Goal: Task Accomplishment & Management: Manage account settings

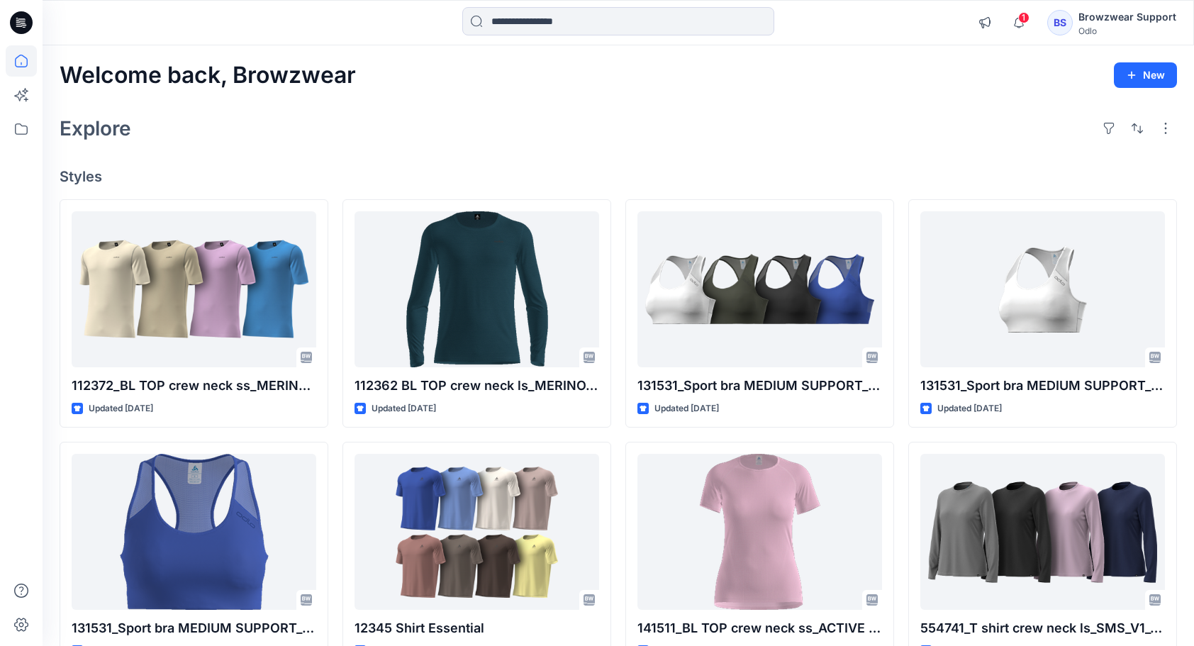
click at [1094, 18] on div "Browzwear Support" at bounding box center [1128, 17] width 98 height 17
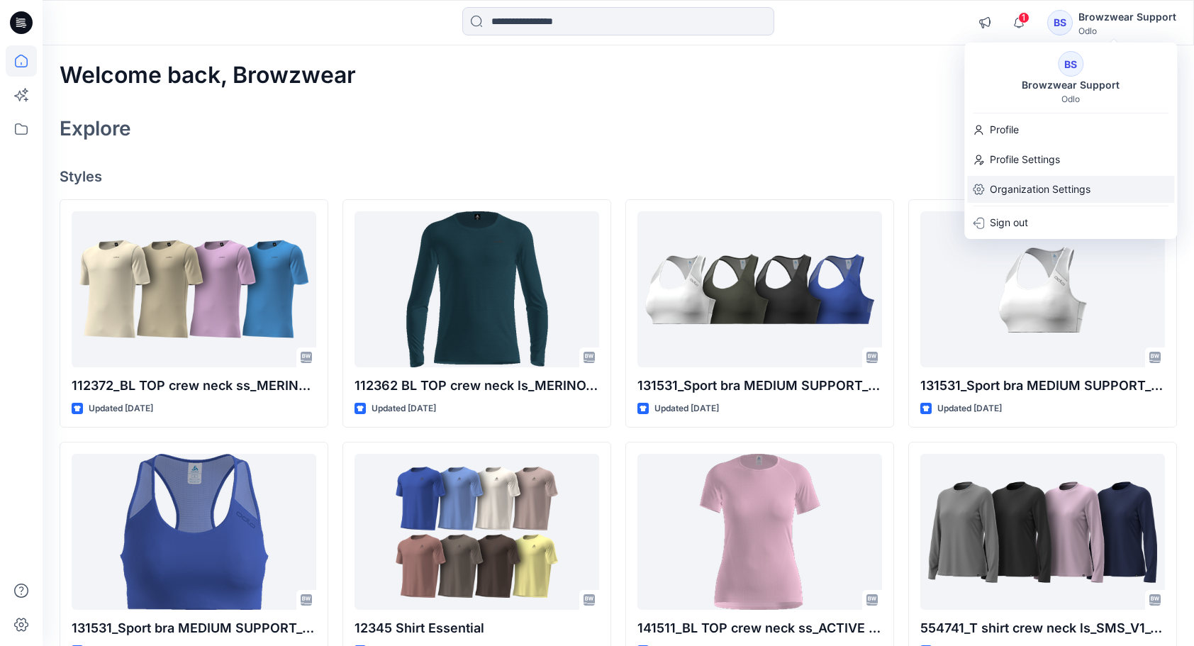
click at [1013, 190] on p "Organization Settings" at bounding box center [1040, 189] width 101 height 27
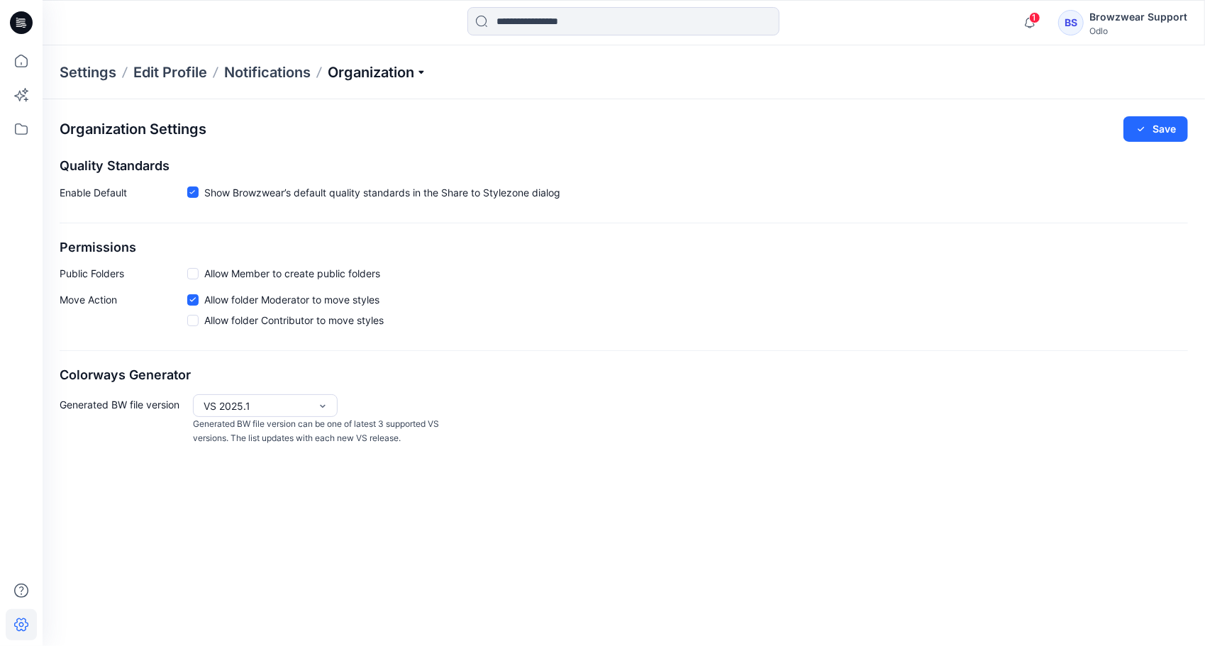
click at [426, 71] on p "Organization" at bounding box center [377, 72] width 99 height 20
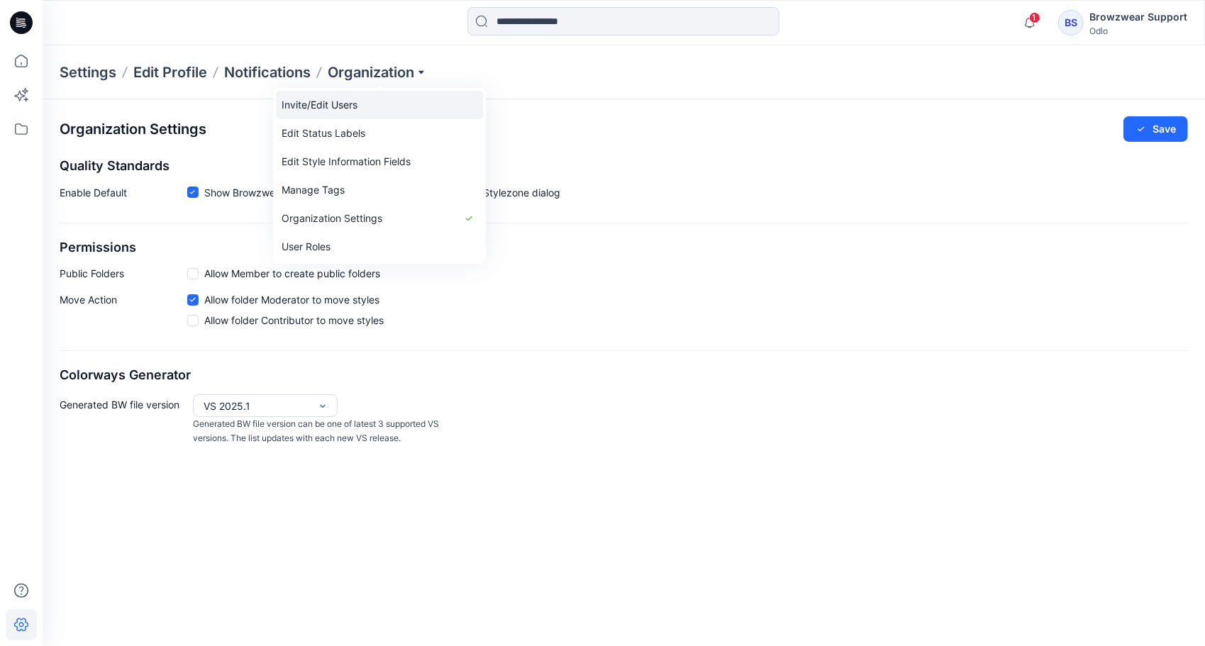
click at [324, 98] on link "Invite/Edit Users" at bounding box center [379, 105] width 207 height 28
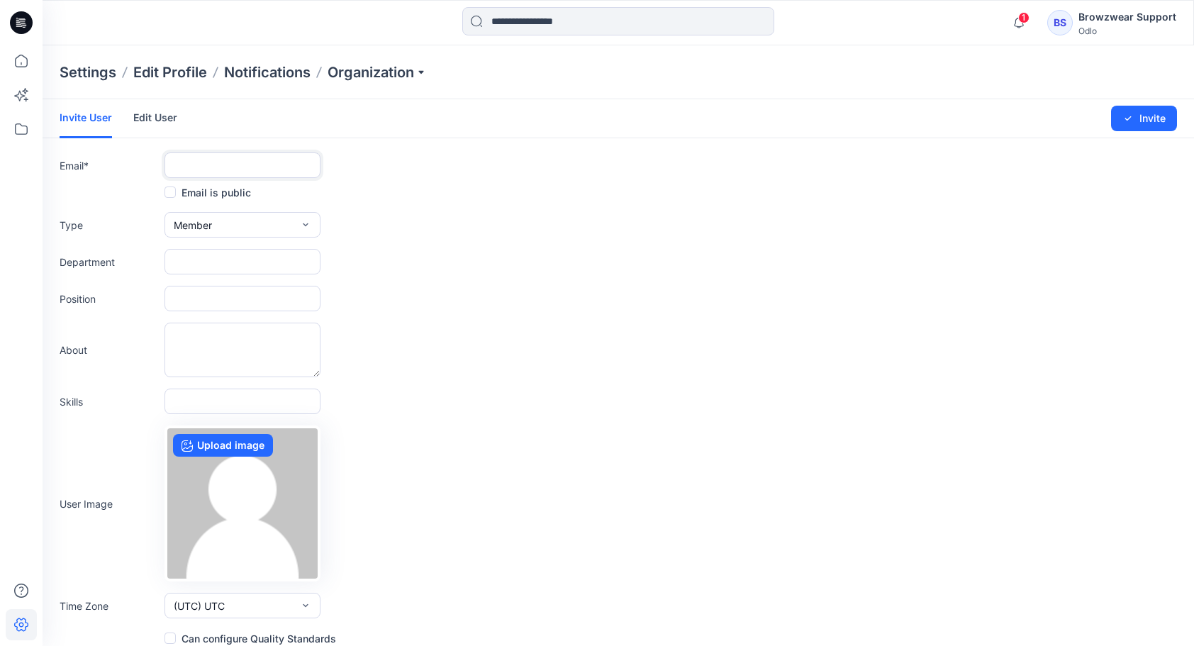
click at [184, 167] on input "text" at bounding box center [243, 165] width 156 height 26
type input "*"
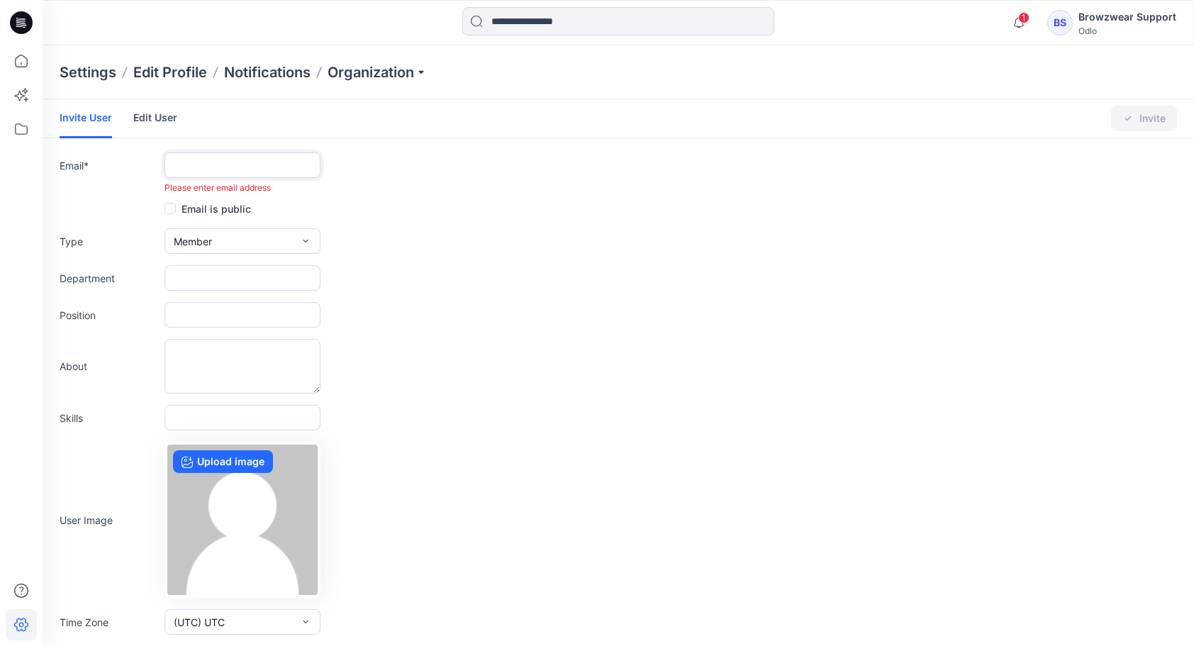
paste input "**********"
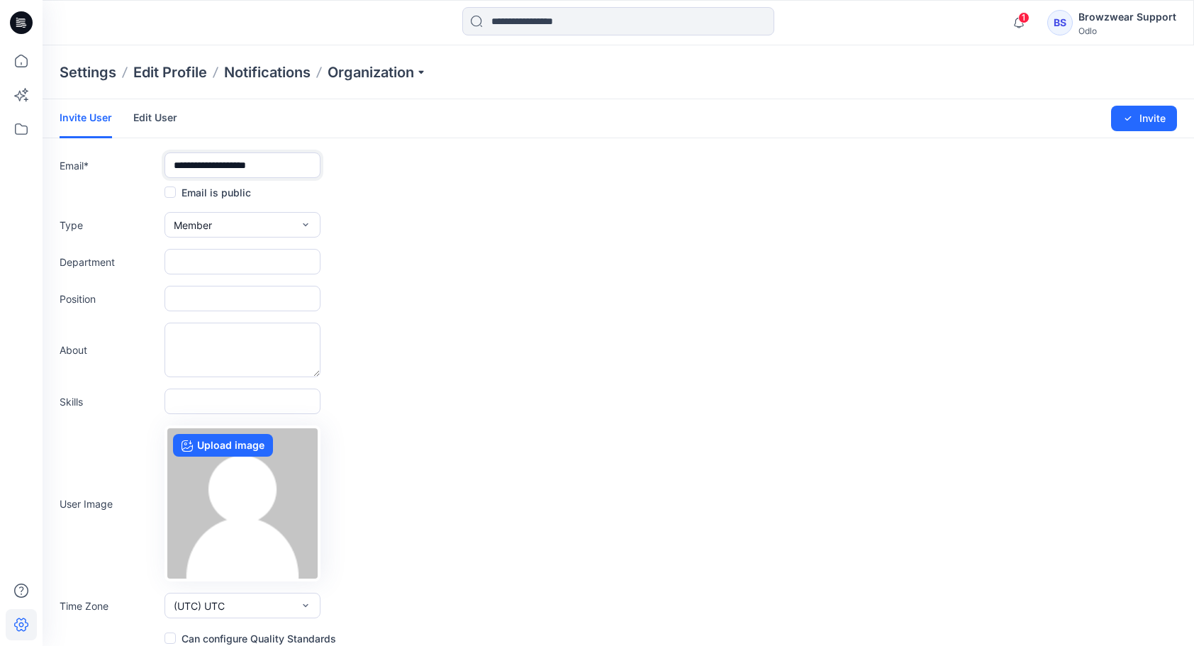
type input "**********"
drag, startPoint x: 209, startPoint y: 260, endPoint x: 253, endPoint y: 262, distance: 44.7
click at [209, 260] on input "text" at bounding box center [243, 262] width 156 height 26
type input "*********"
click at [206, 297] on input "text" at bounding box center [243, 299] width 156 height 26
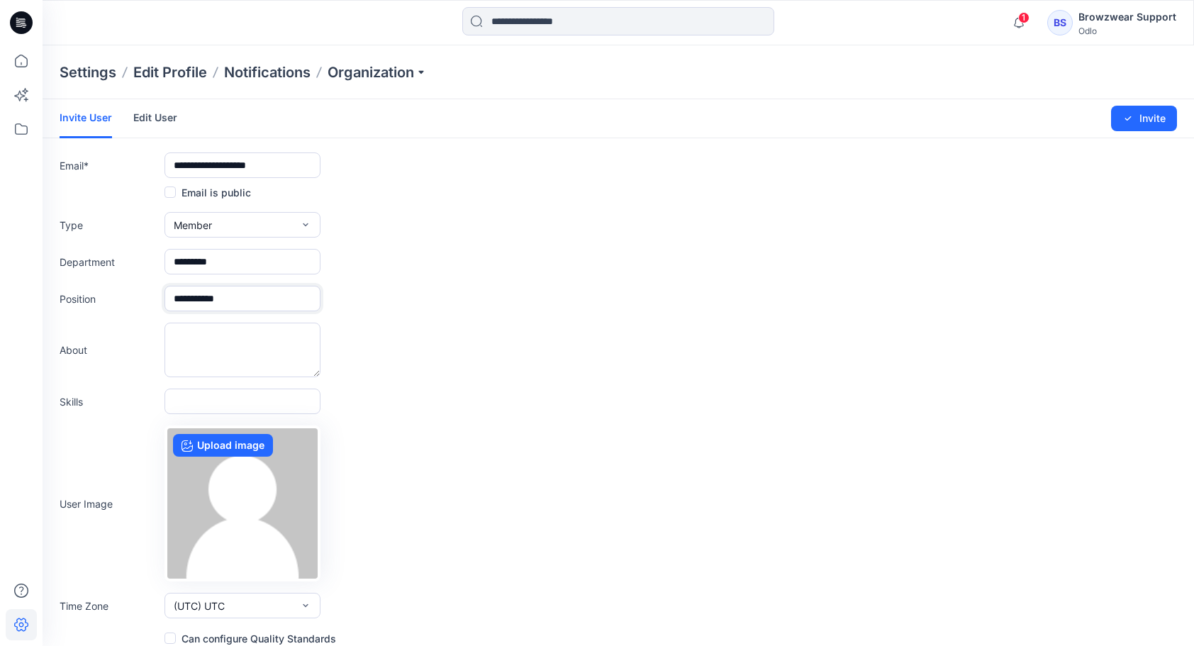
type input "**********"
click at [199, 340] on textarea at bounding box center [243, 350] width 156 height 55
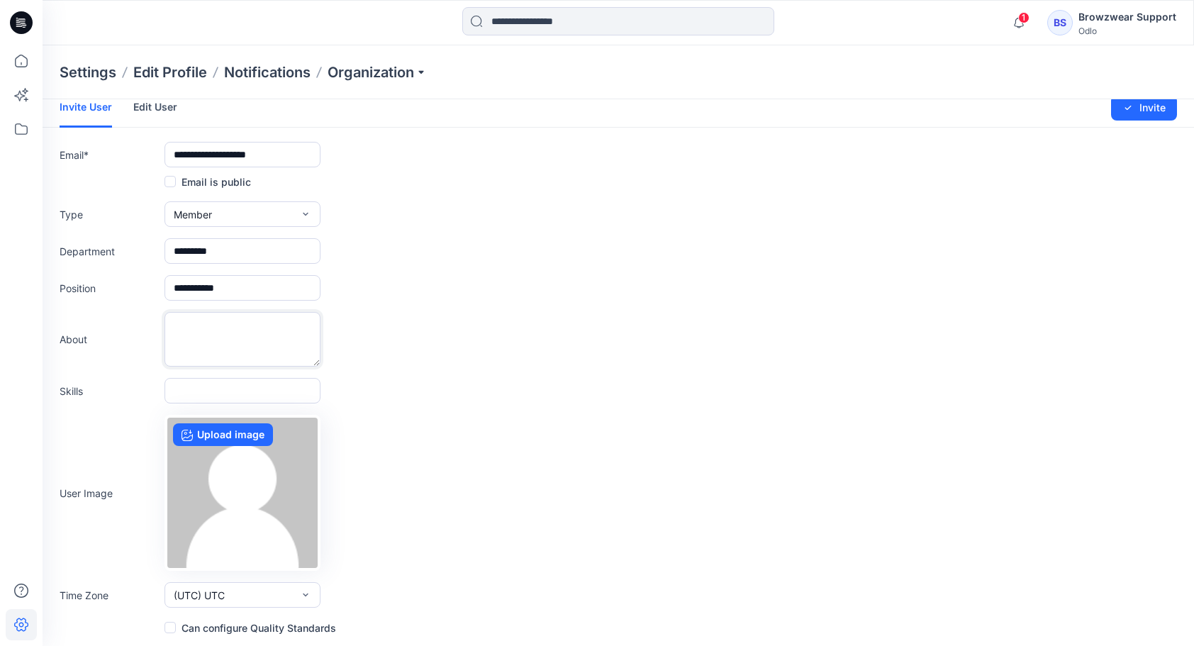
scroll to position [11, 0]
click at [595, 532] on div "User Image Upload image" at bounding box center [619, 492] width 1118 height 156
drag, startPoint x: 1148, startPoint y: 111, endPoint x: 1135, endPoint y: 116, distance: 14.6
click at [1135, 116] on button "Invite" at bounding box center [1144, 107] width 66 height 26
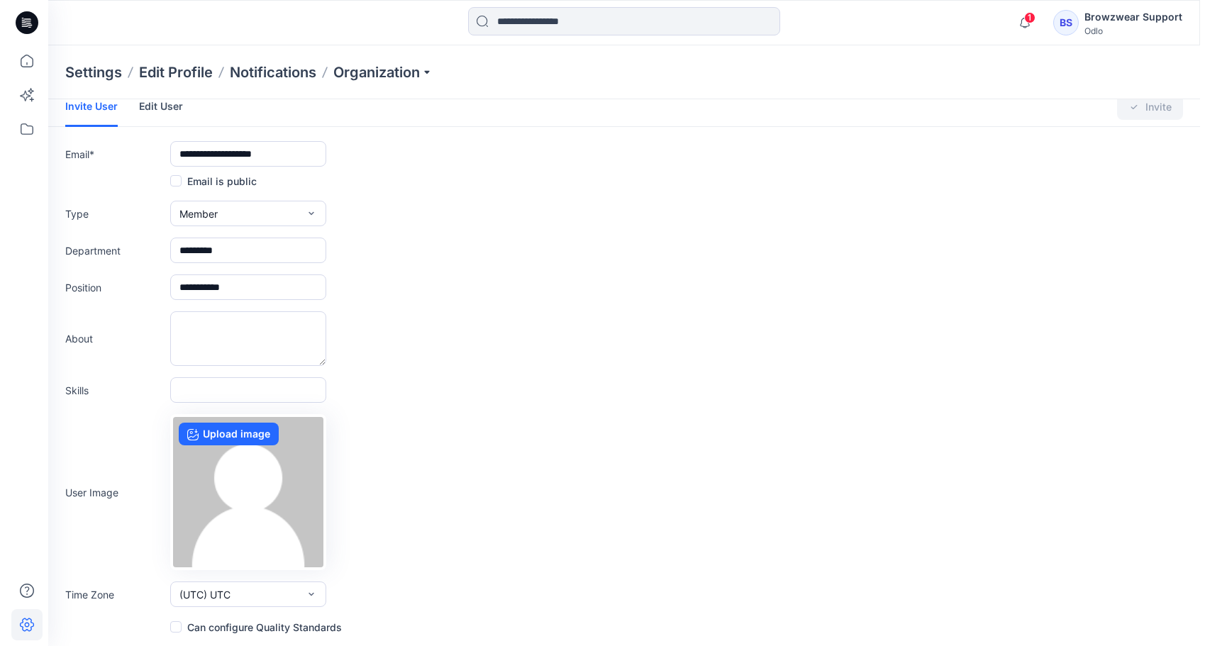
scroll to position [0, 0]
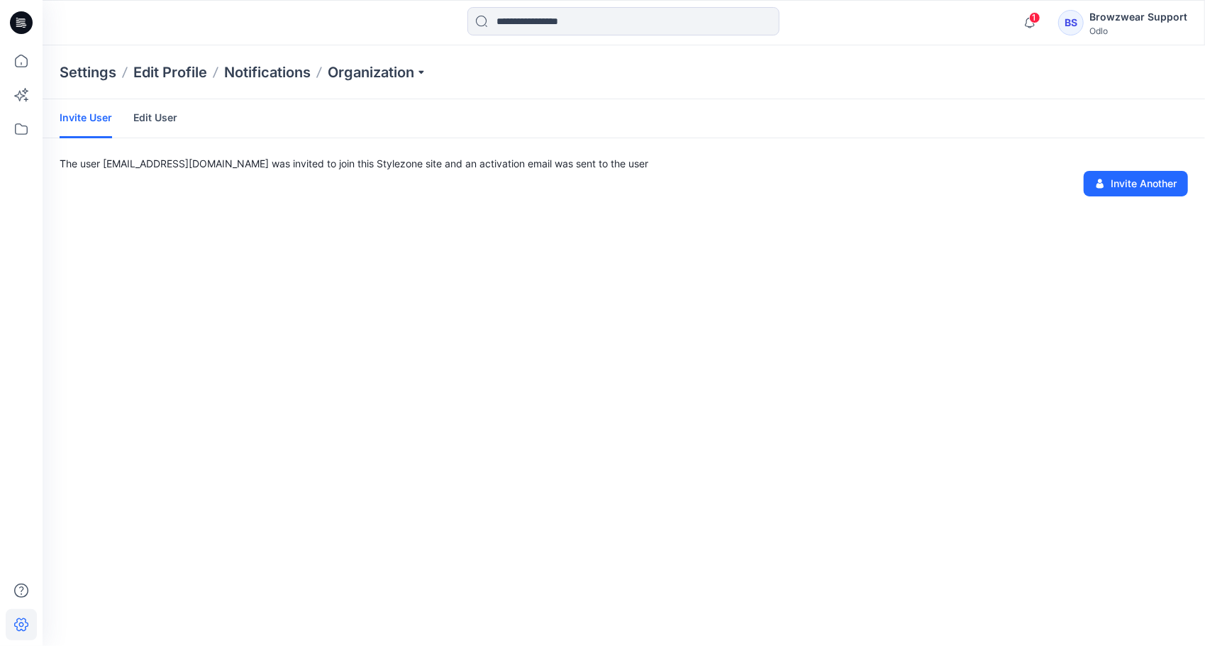
click at [1108, 23] on div "Browzwear Support" at bounding box center [1138, 17] width 98 height 17
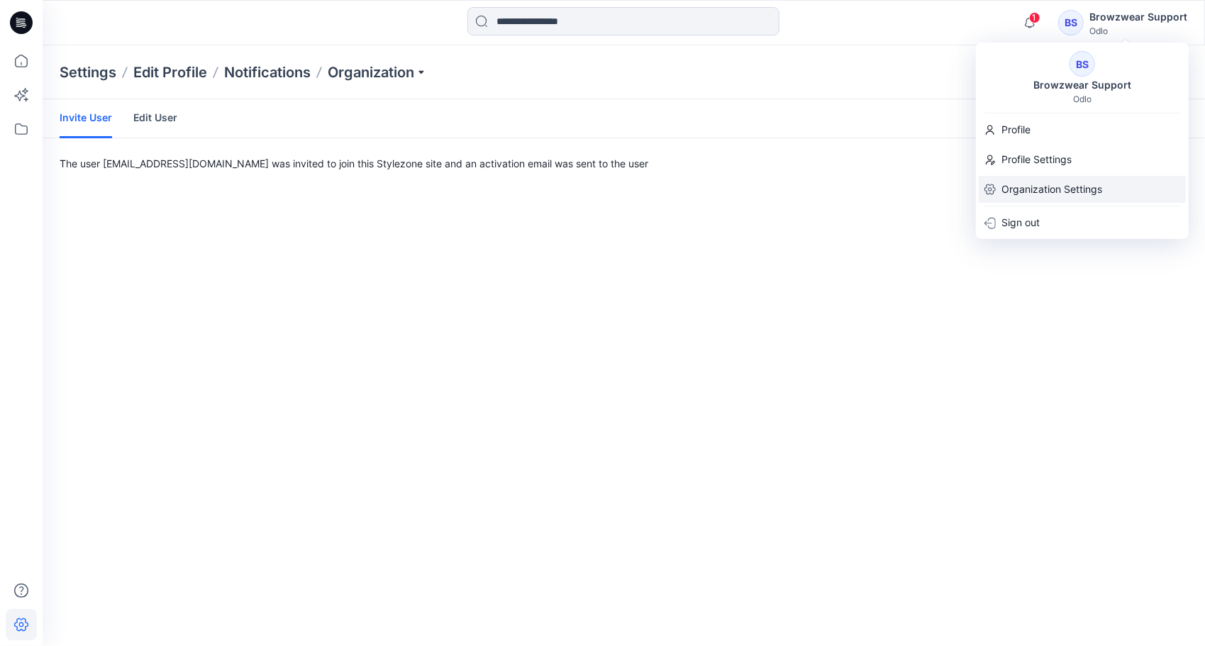
click at [1031, 184] on p "Organization Settings" at bounding box center [1051, 189] width 101 height 27
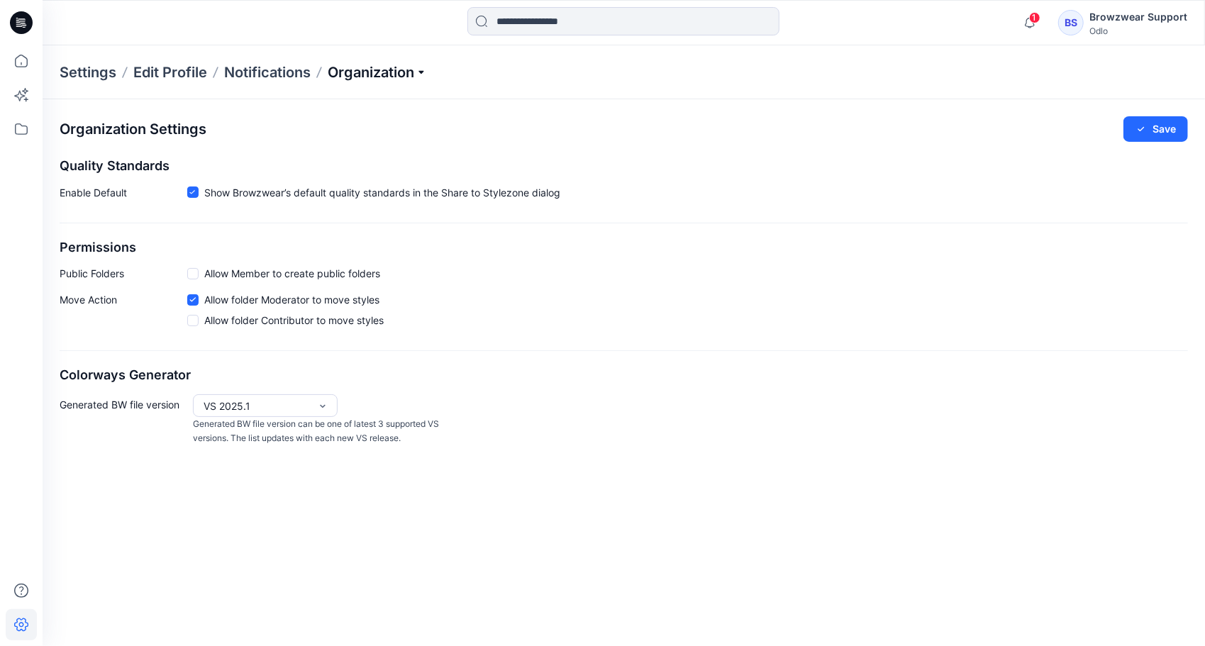
click at [416, 77] on p "Organization" at bounding box center [377, 72] width 99 height 20
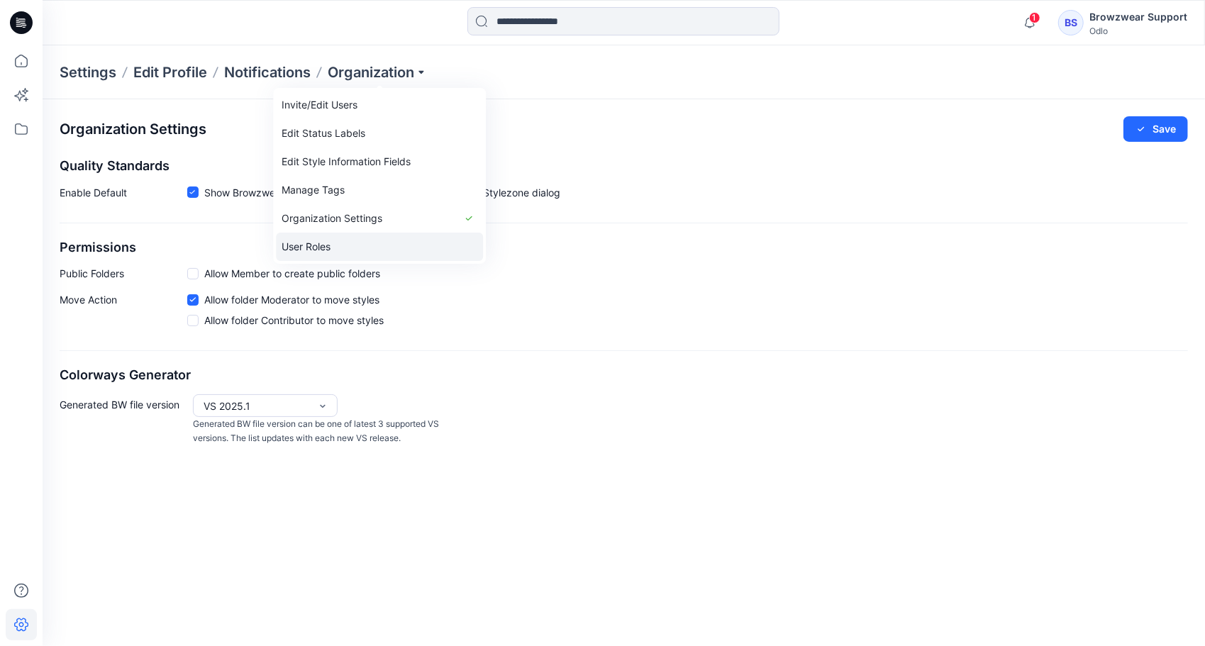
click at [316, 244] on link "User Roles" at bounding box center [379, 247] width 207 height 28
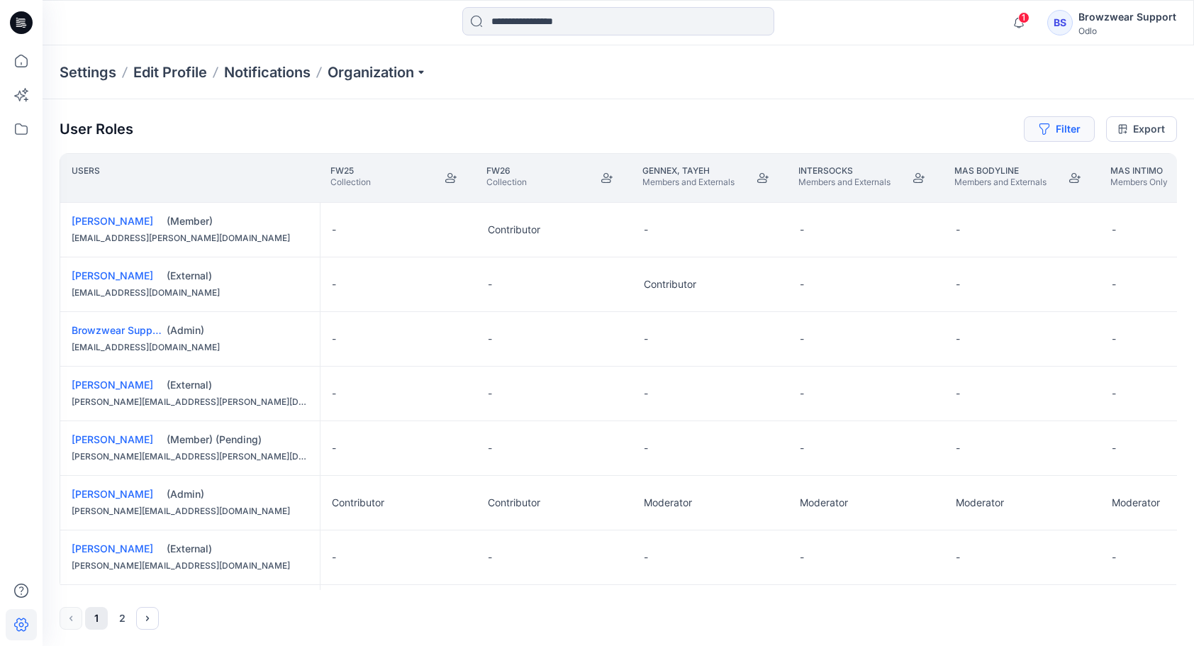
click at [1050, 131] on button "Filter" at bounding box center [1059, 129] width 71 height 26
click at [889, 167] on div at bounding box center [844, 166] width 146 height 18
click at [955, 163] on div at bounding box center [1008, 166] width 146 height 18
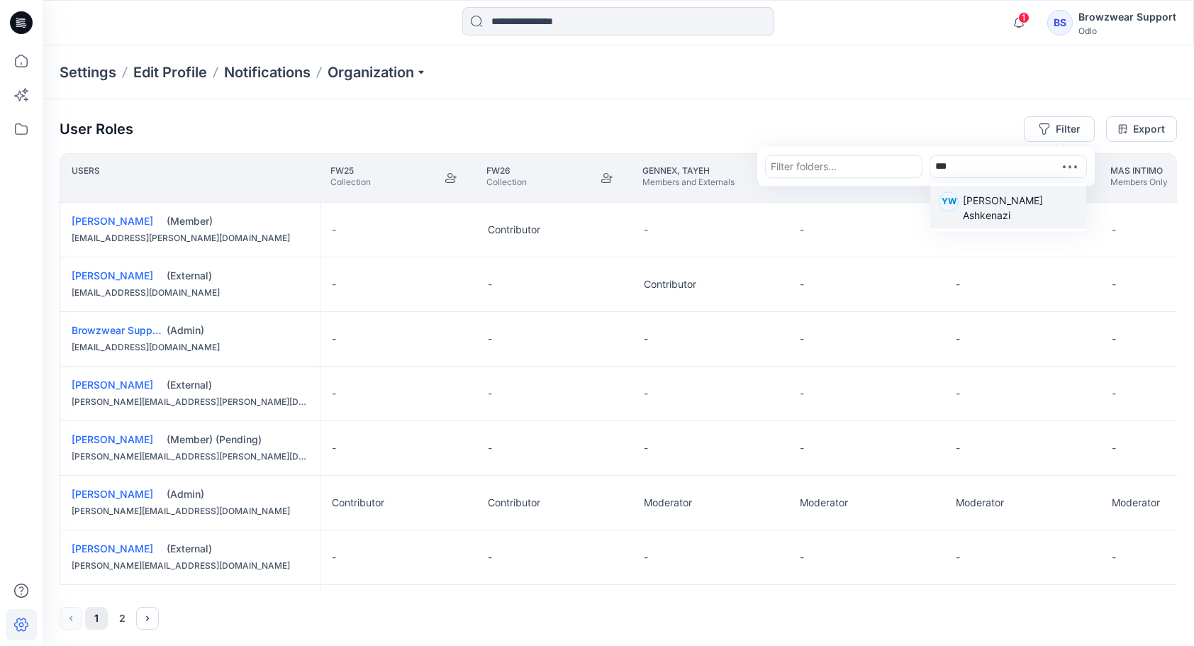
type input "****"
click at [993, 210] on p "[PERSON_NAME] Ashkenazi" at bounding box center [1020, 208] width 115 height 30
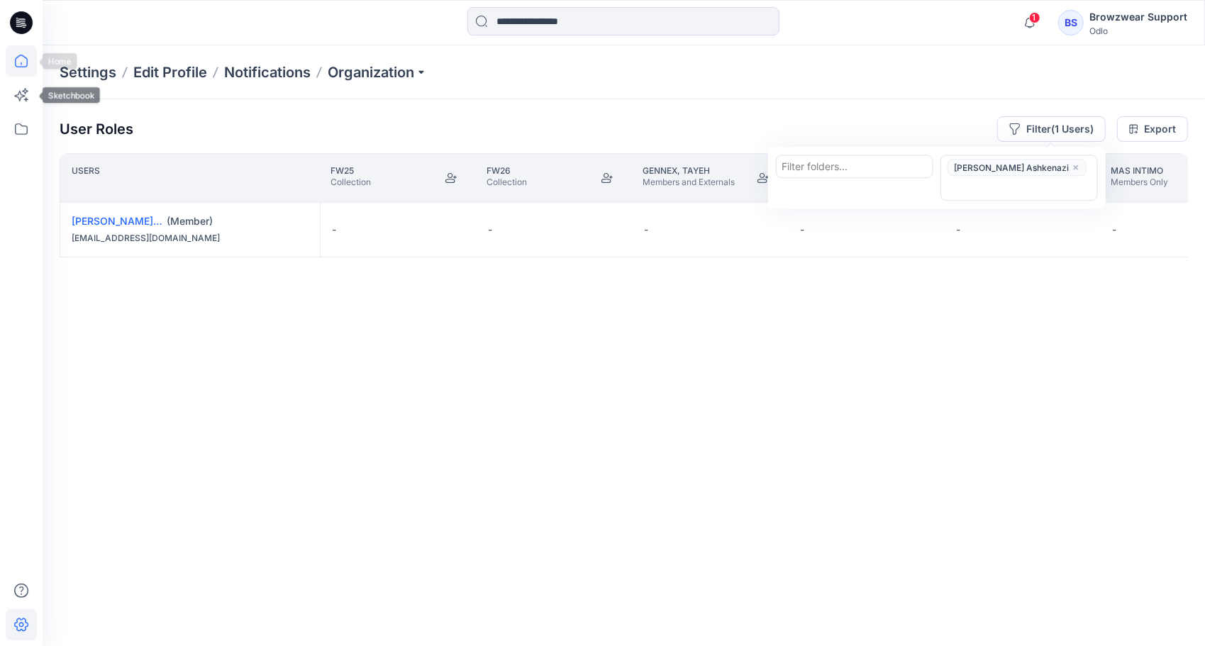
click at [20, 68] on icon at bounding box center [21, 60] width 31 height 31
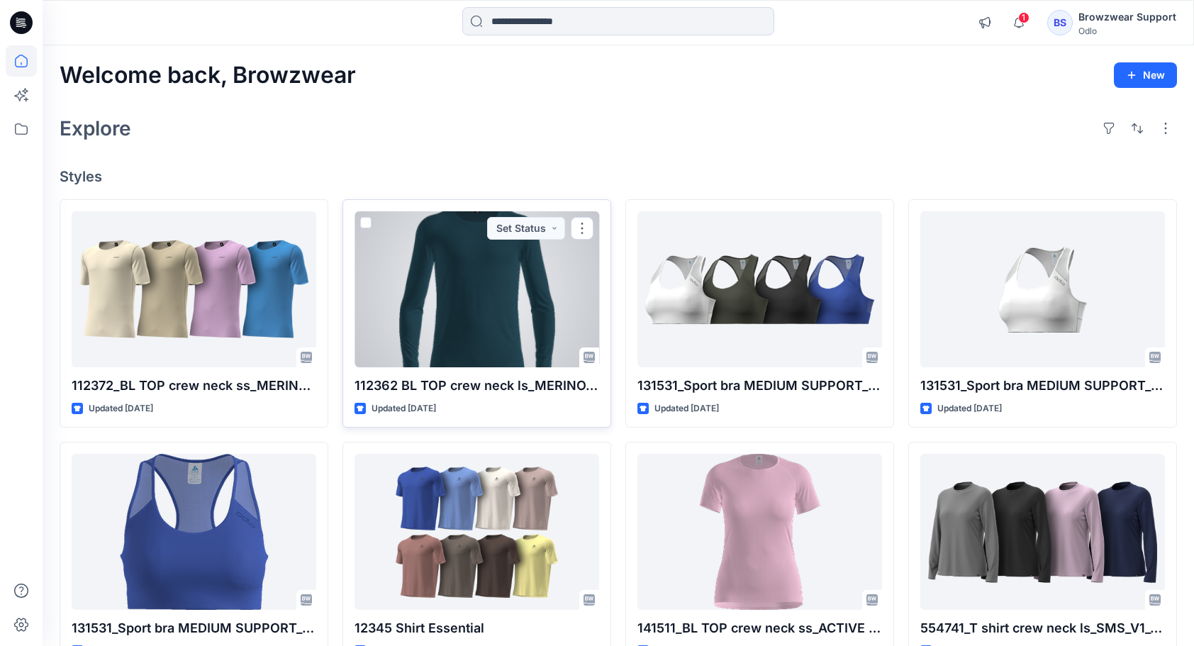
click at [406, 243] on div at bounding box center [477, 289] width 245 height 156
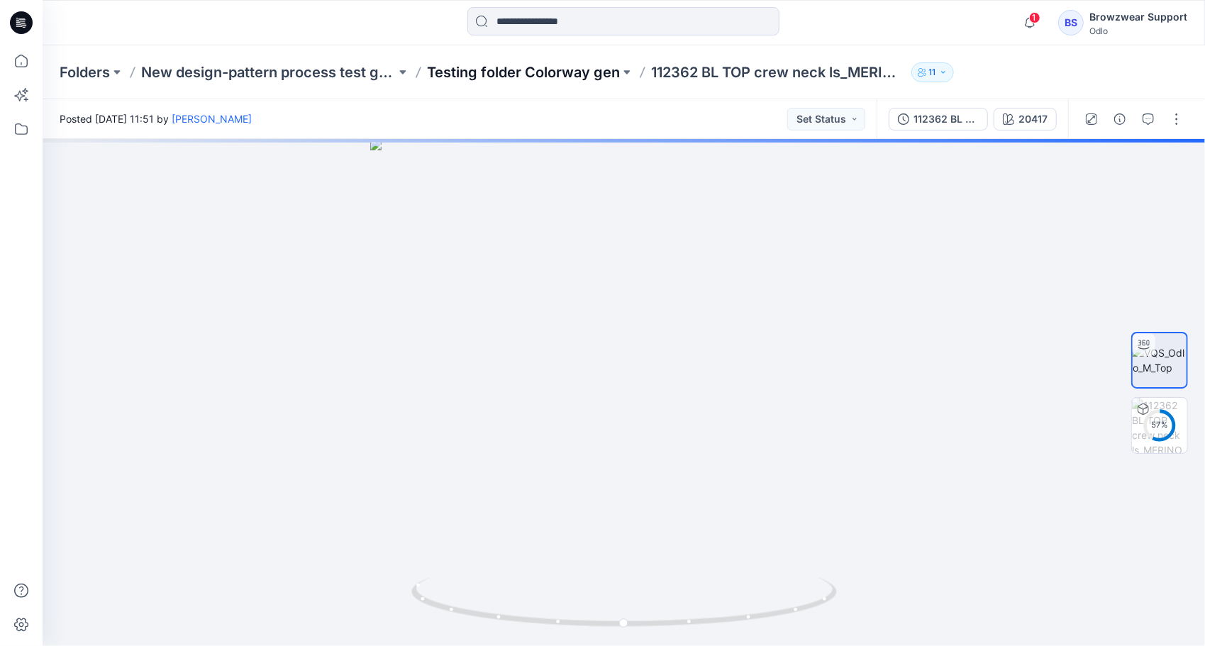
click at [475, 71] on p "Testing folder Colorway gen" at bounding box center [523, 72] width 193 height 20
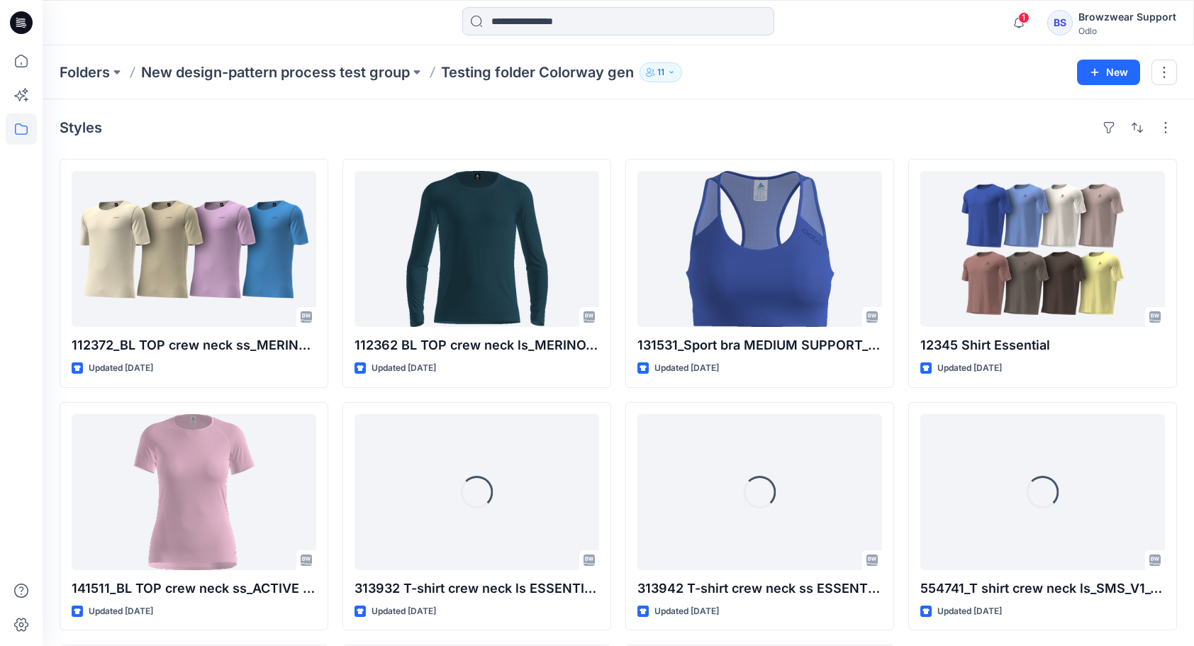
click at [673, 70] on icon "button" at bounding box center [671, 72] width 9 height 9
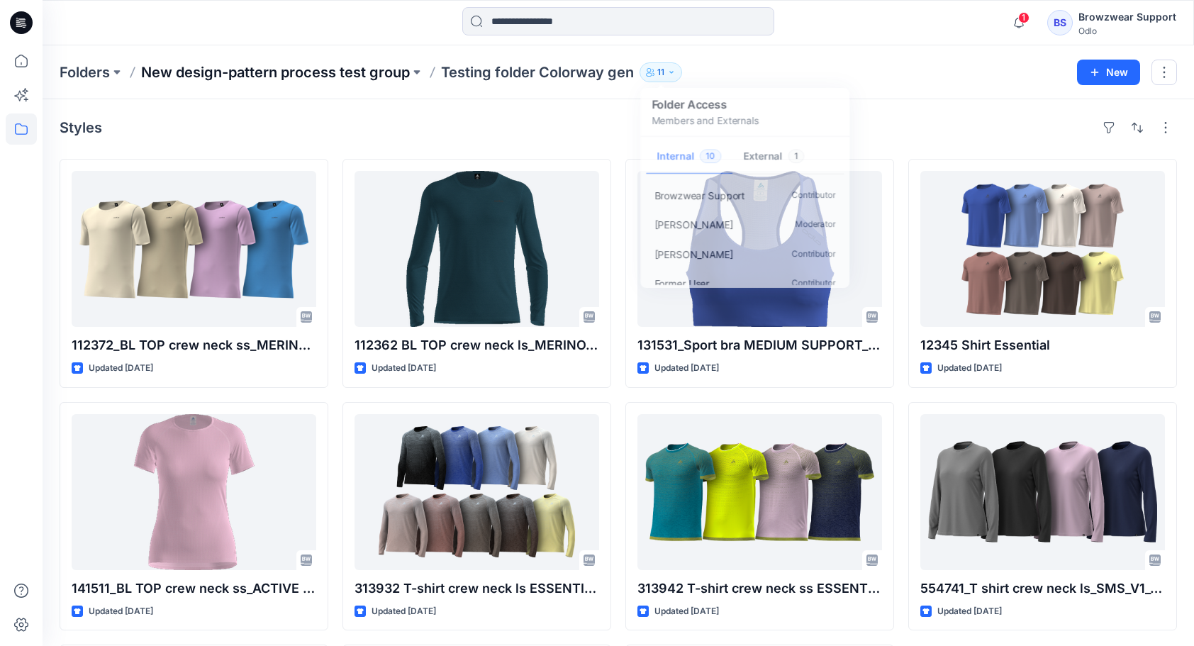
click at [349, 74] on p "New design-pattern process test group" at bounding box center [275, 72] width 269 height 20
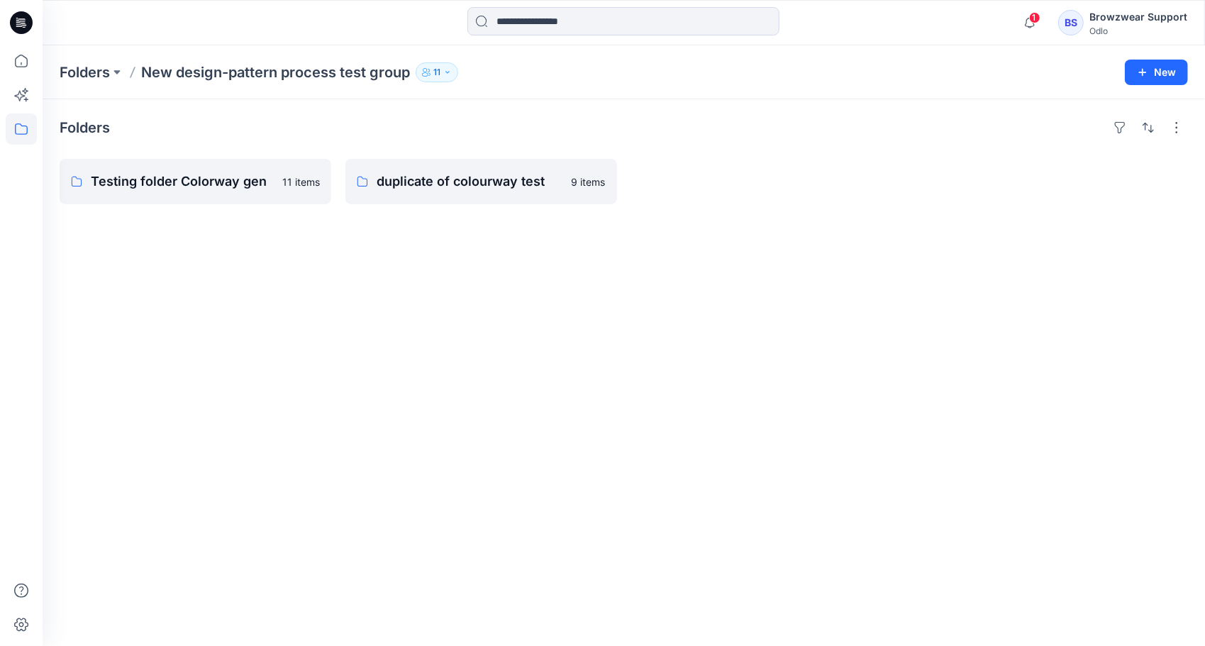
click at [446, 74] on icon "button" at bounding box center [447, 72] width 9 height 9
drag, startPoint x: 143, startPoint y: 72, endPoint x: 388, endPoint y: 78, distance: 244.7
click at [388, 78] on p "New design-pattern process test group" at bounding box center [275, 72] width 269 height 20
click at [1108, 16] on div "Browzwear Support" at bounding box center [1138, 17] width 98 height 17
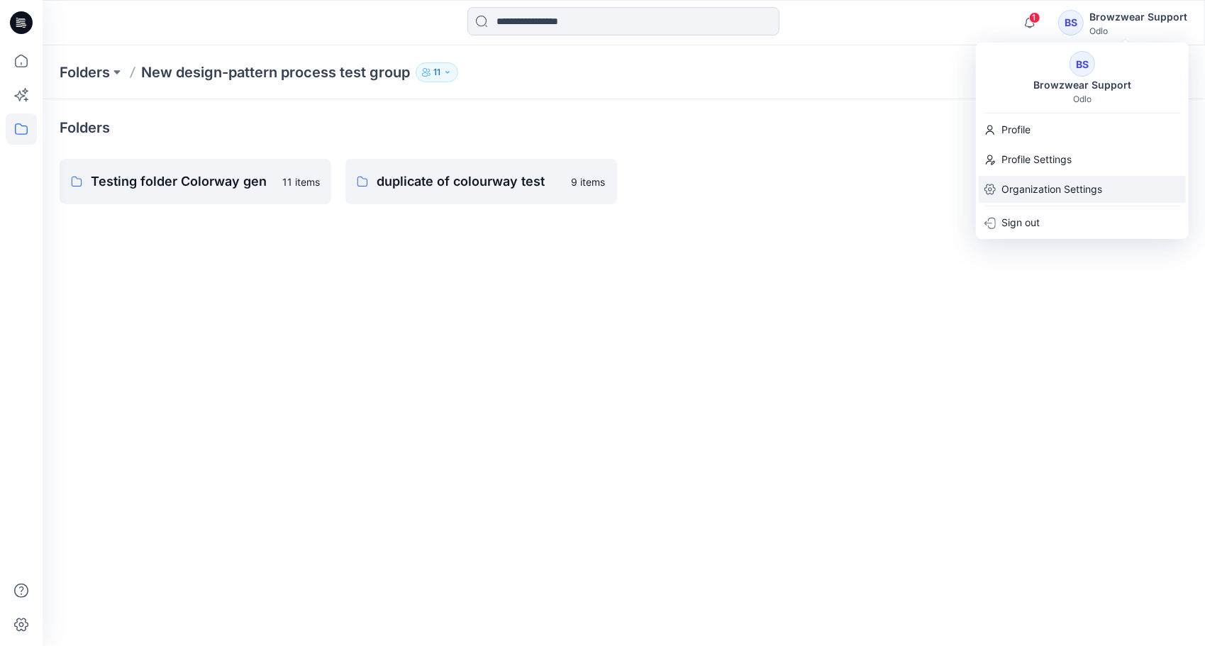
click at [1061, 189] on p "Organization Settings" at bounding box center [1051, 189] width 101 height 27
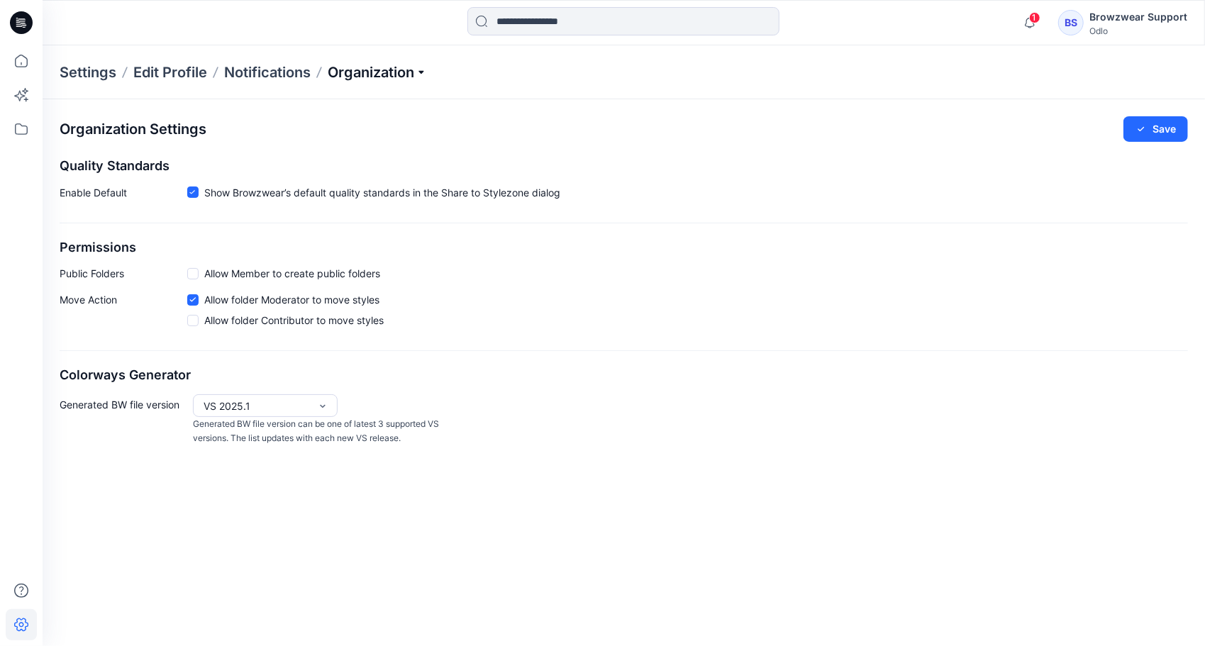
click at [423, 70] on p "Organization" at bounding box center [377, 72] width 99 height 20
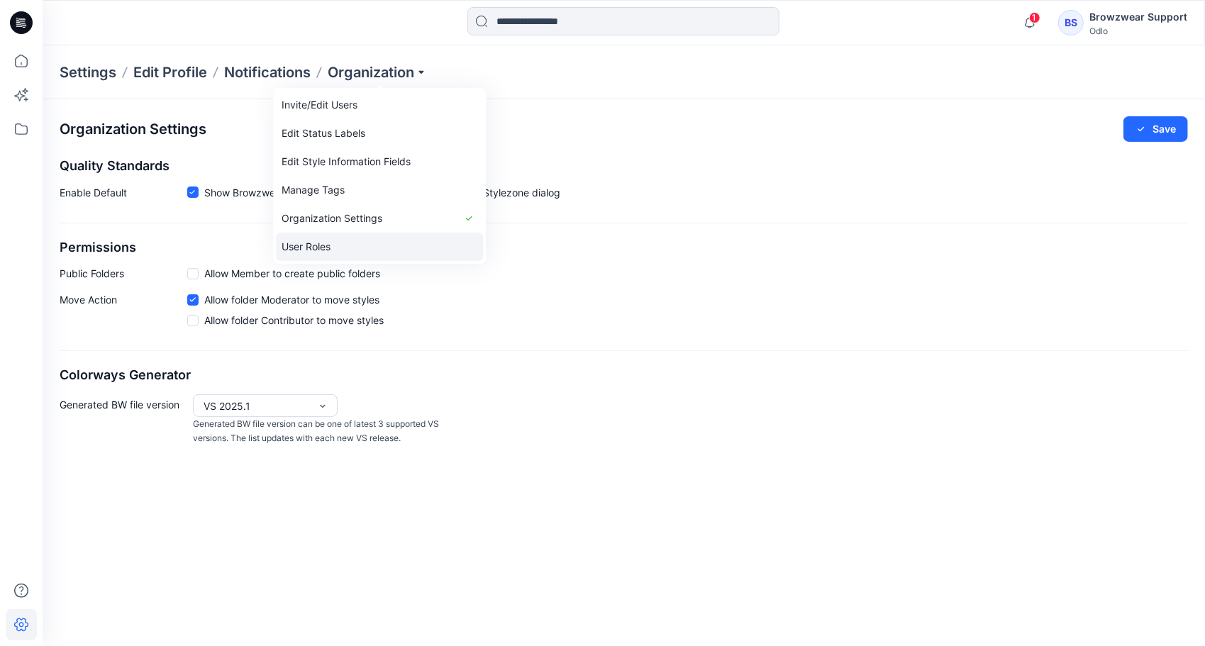
click at [349, 241] on link "User Roles" at bounding box center [379, 247] width 207 height 28
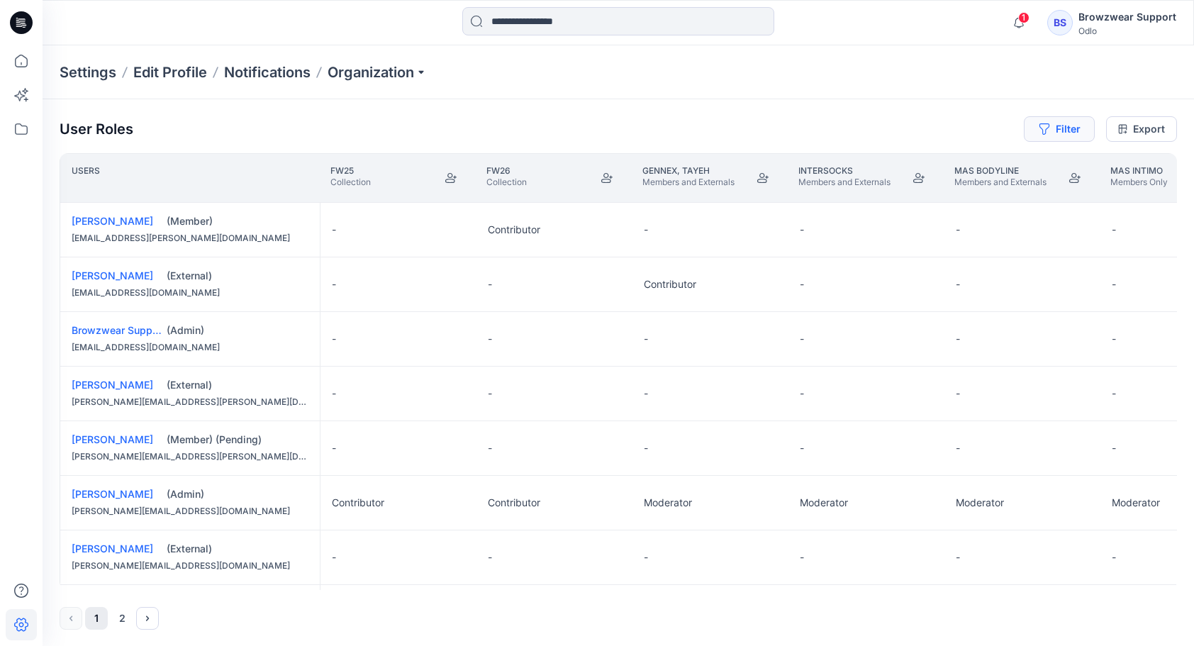
click at [1072, 130] on button "Filter" at bounding box center [1059, 129] width 71 height 26
click at [240, 336] on div "Browzwear Support (Admin) [EMAIL_ADDRESS][DOMAIN_NAME]" at bounding box center [190, 339] width 260 height 54
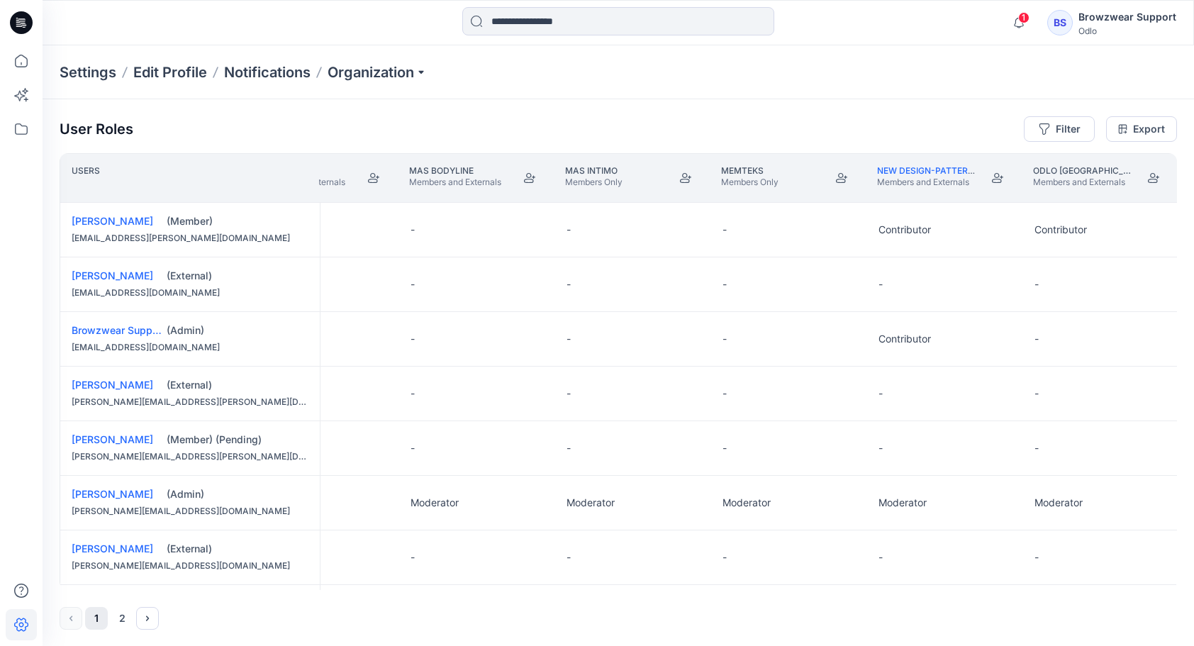
scroll to position [0, 946]
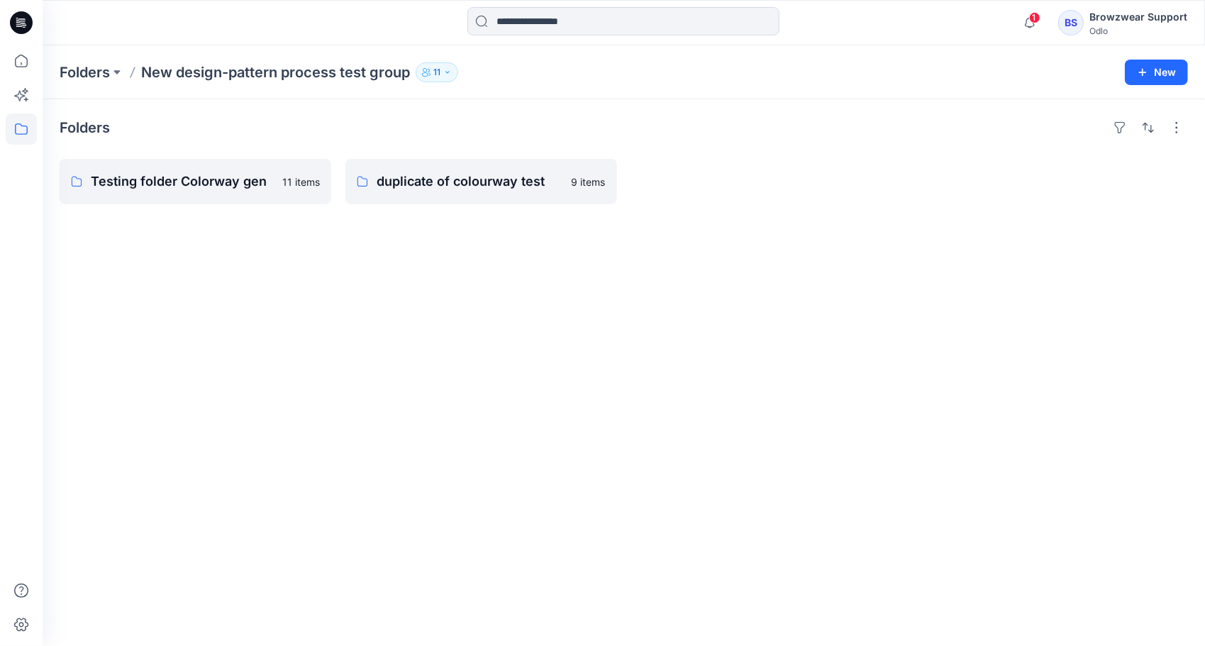
click at [447, 70] on icon "button" at bounding box center [447, 72] width 9 height 9
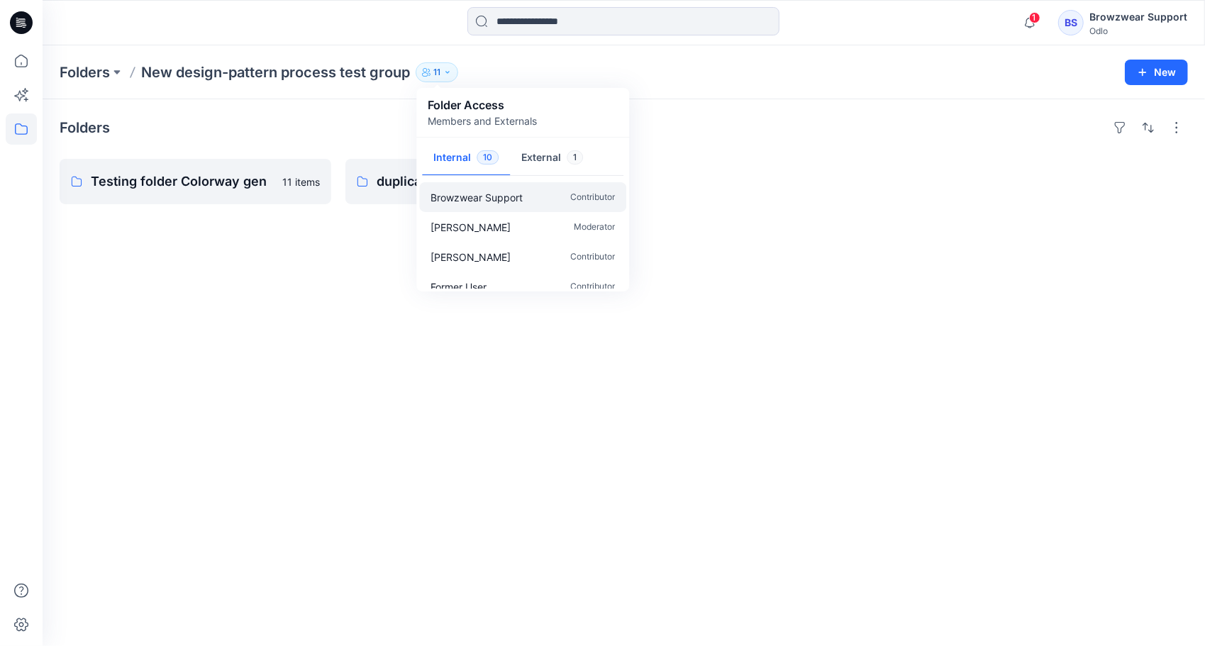
click at [470, 201] on p "Browzwear Support" at bounding box center [477, 197] width 92 height 15
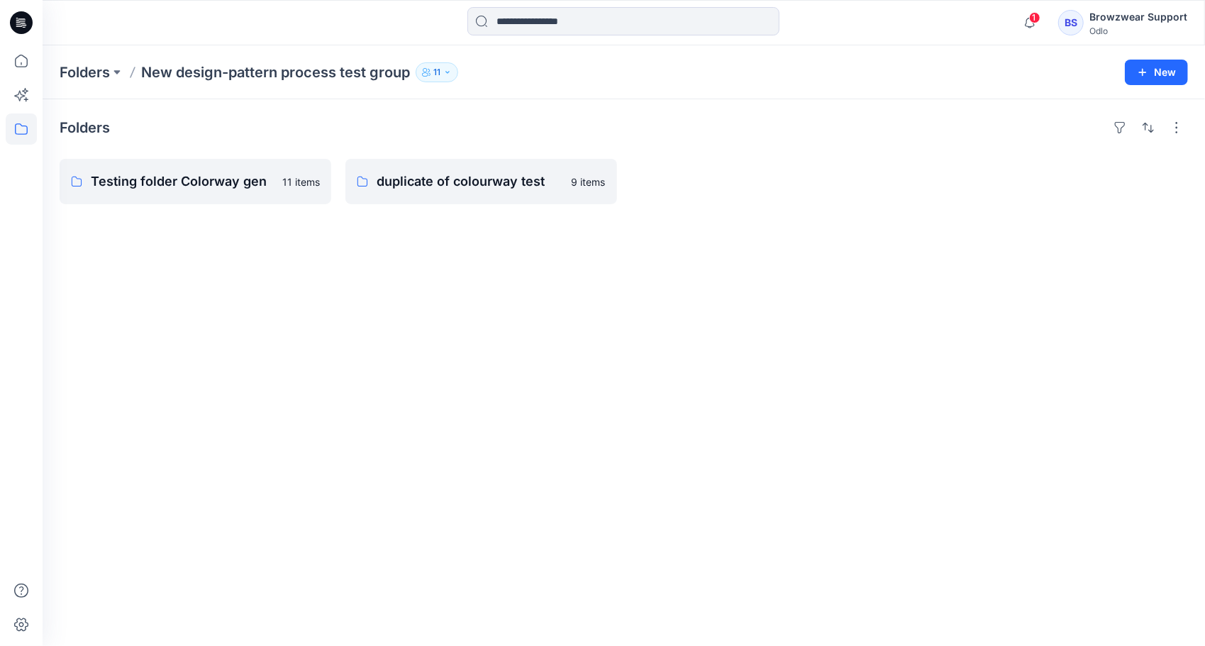
click at [452, 70] on icon "button" at bounding box center [447, 72] width 9 height 9
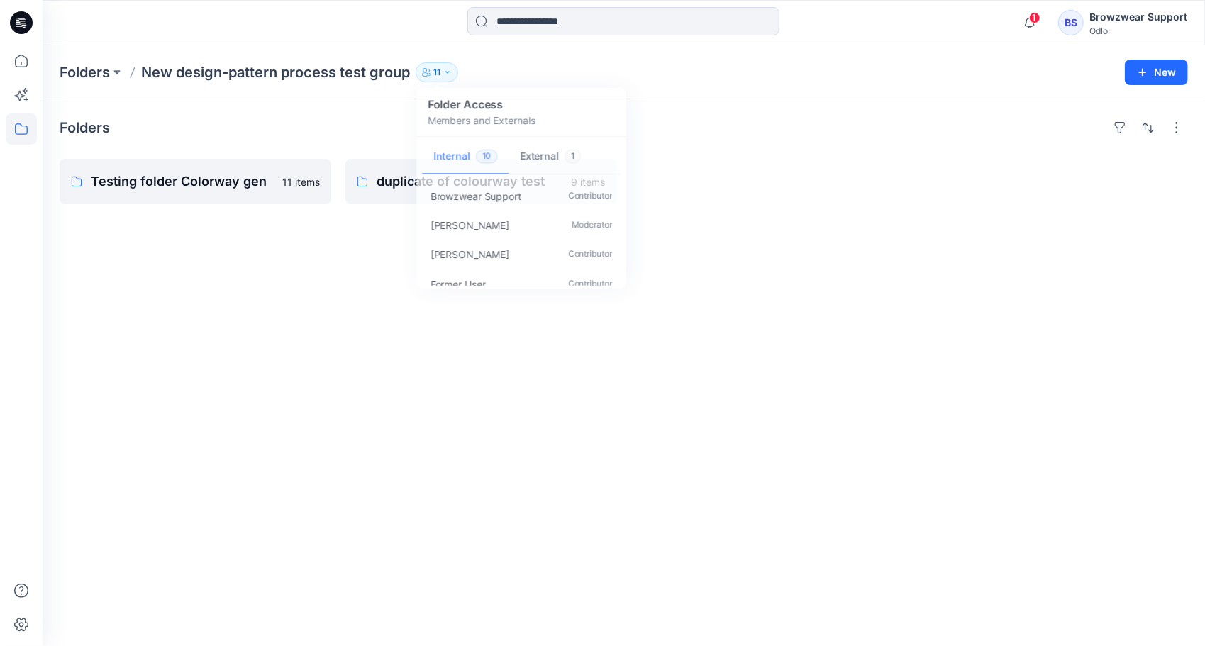
click at [1113, 26] on div "Browzwear Support Odlo" at bounding box center [1138, 23] width 98 height 28
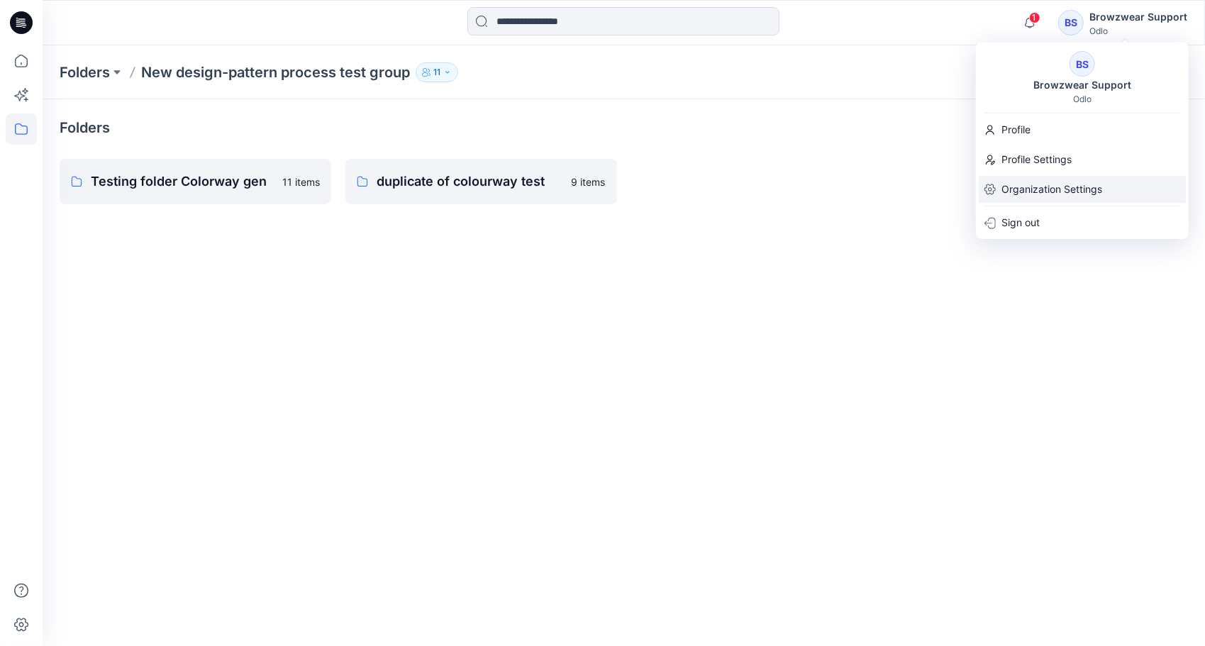
click at [1058, 194] on p "Organization Settings" at bounding box center [1051, 189] width 101 height 27
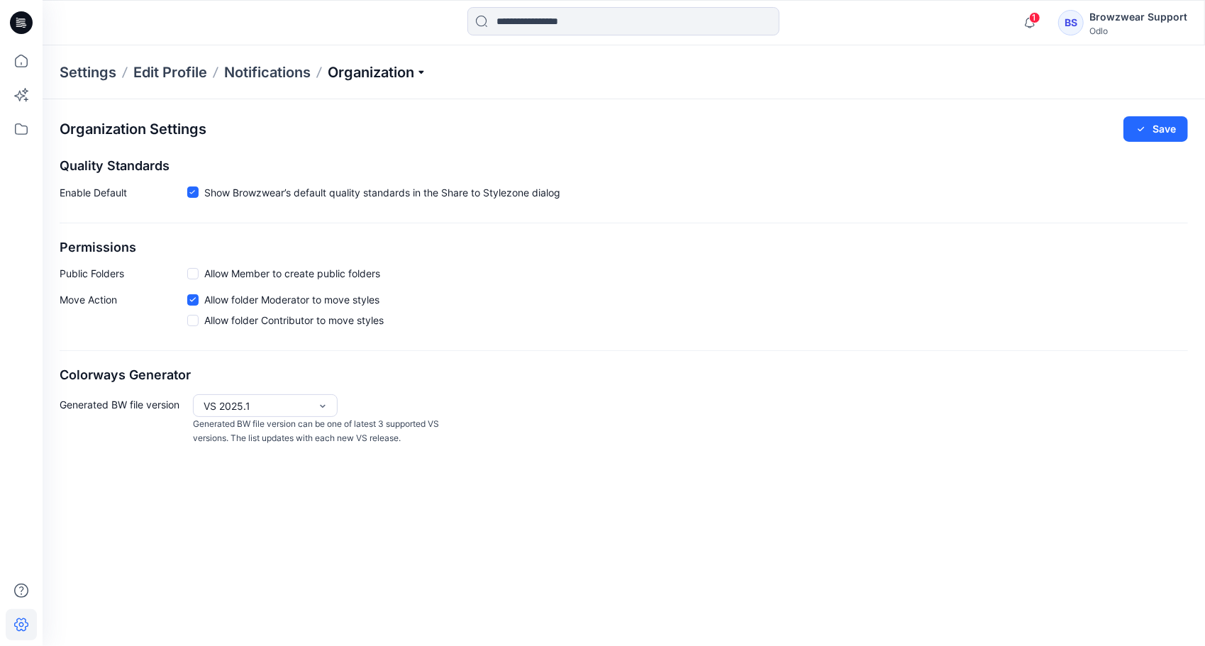
click at [418, 70] on p "Organization" at bounding box center [377, 72] width 99 height 20
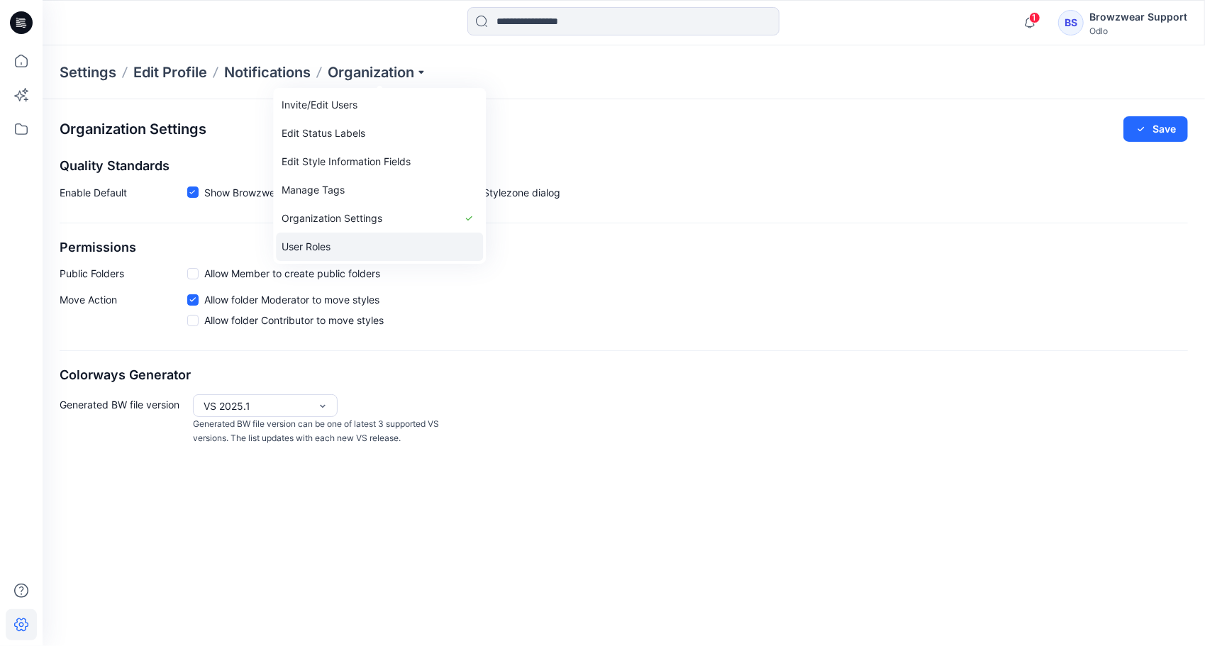
click at [328, 244] on link "User Roles" at bounding box center [379, 247] width 207 height 28
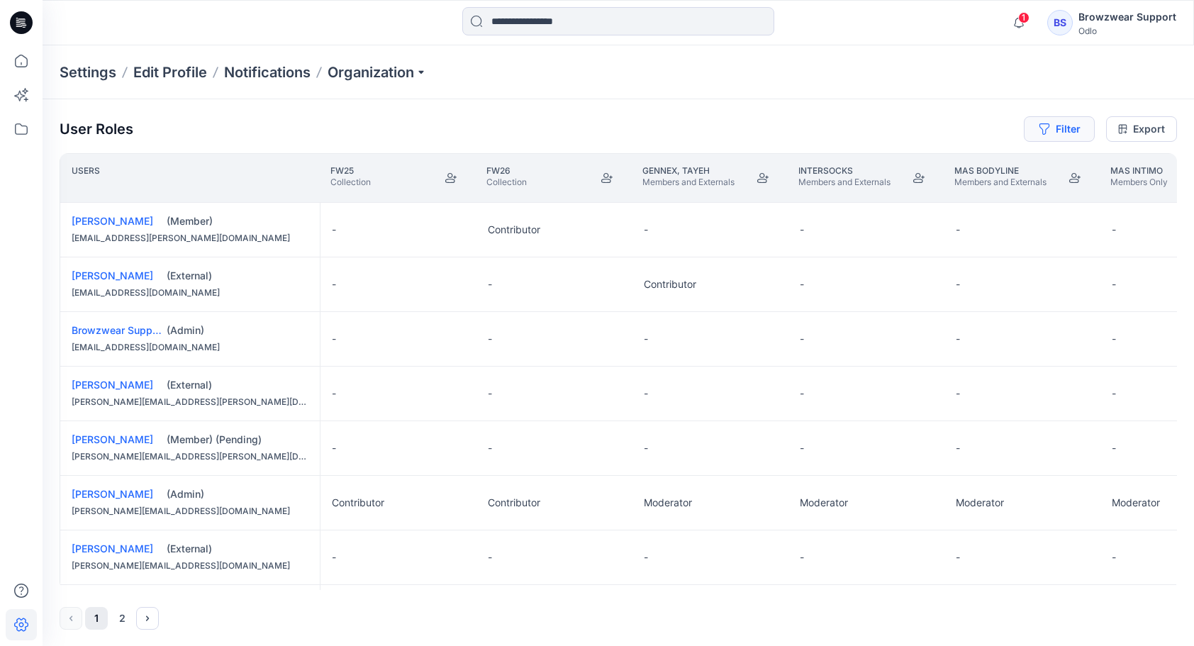
click at [1062, 131] on button "Filter" at bounding box center [1059, 129] width 71 height 26
click at [990, 167] on div at bounding box center [1008, 166] width 146 height 18
type input "*"
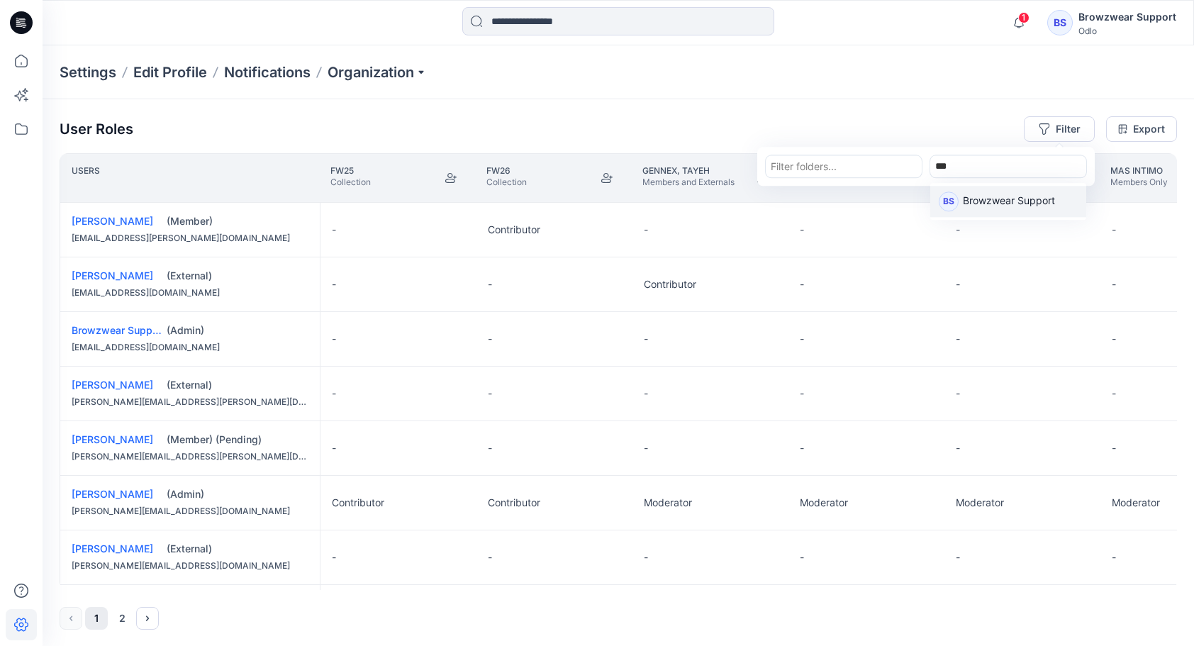
type input "****"
click at [996, 197] on p "Browzwear Support" at bounding box center [1009, 202] width 92 height 18
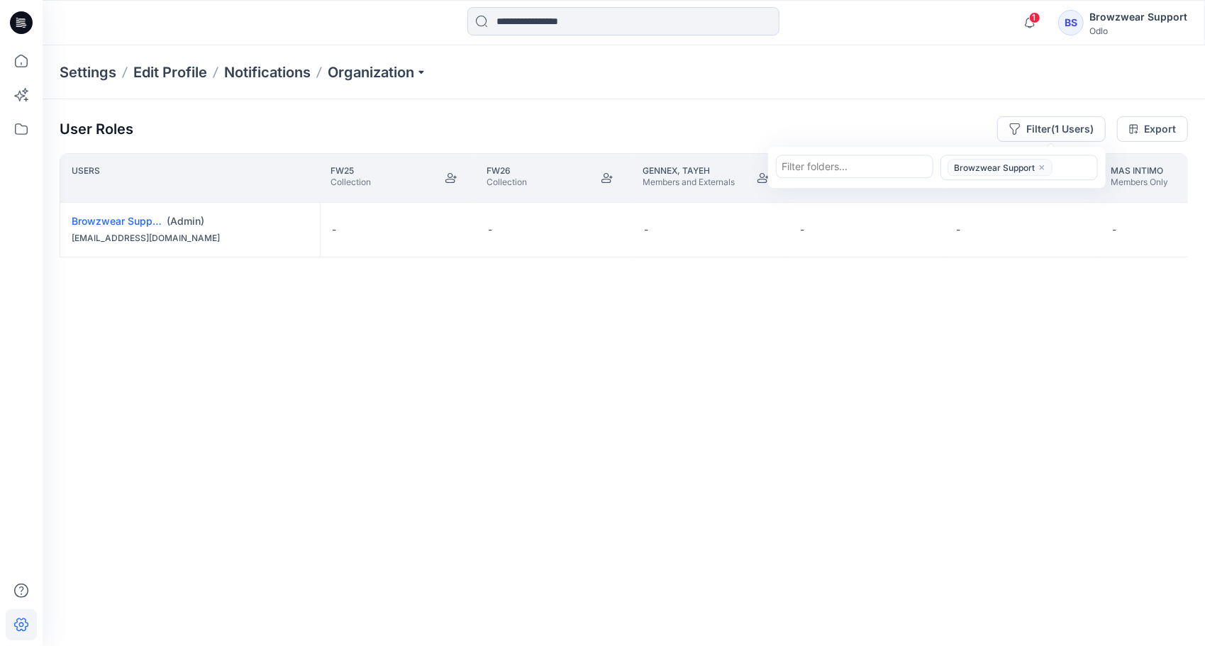
click at [867, 168] on div at bounding box center [855, 166] width 146 height 18
type input "***"
click at [859, 209] on p "New design-pattern process test group" at bounding box center [856, 208] width 135 height 30
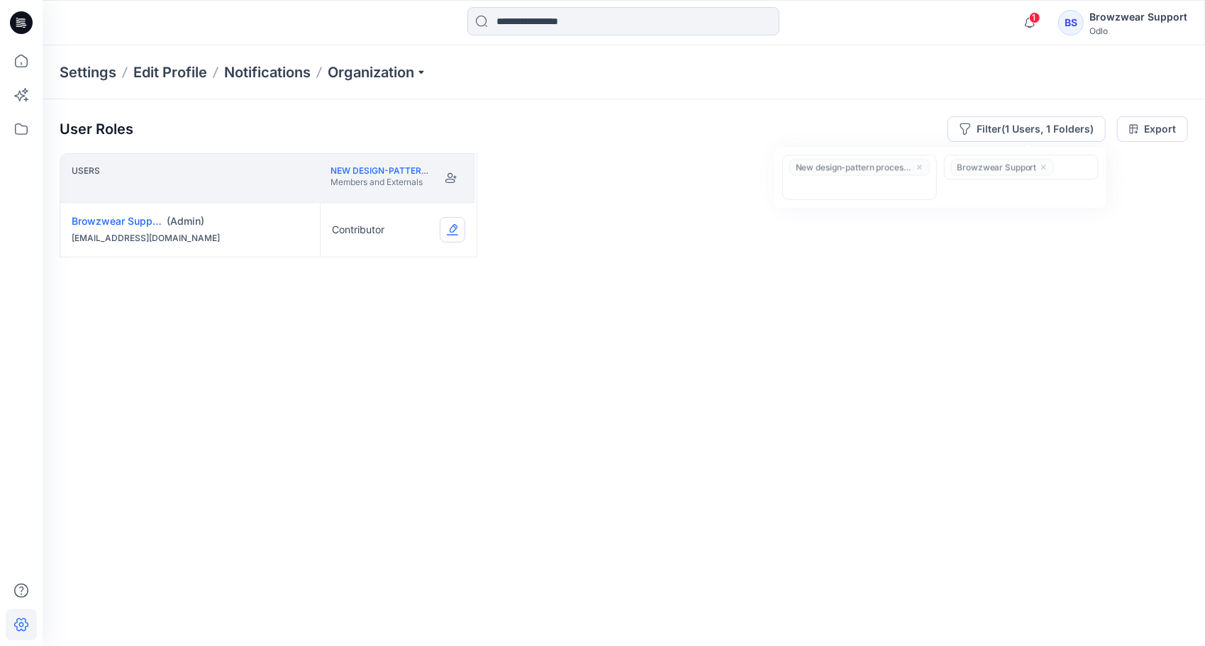
click at [452, 227] on button "Edit Role" at bounding box center [453, 230] width 26 height 26
click at [406, 343] on button "Moderator" at bounding box center [385, 340] width 153 height 26
click at [1111, 16] on div "Browzwear Support" at bounding box center [1138, 17] width 98 height 17
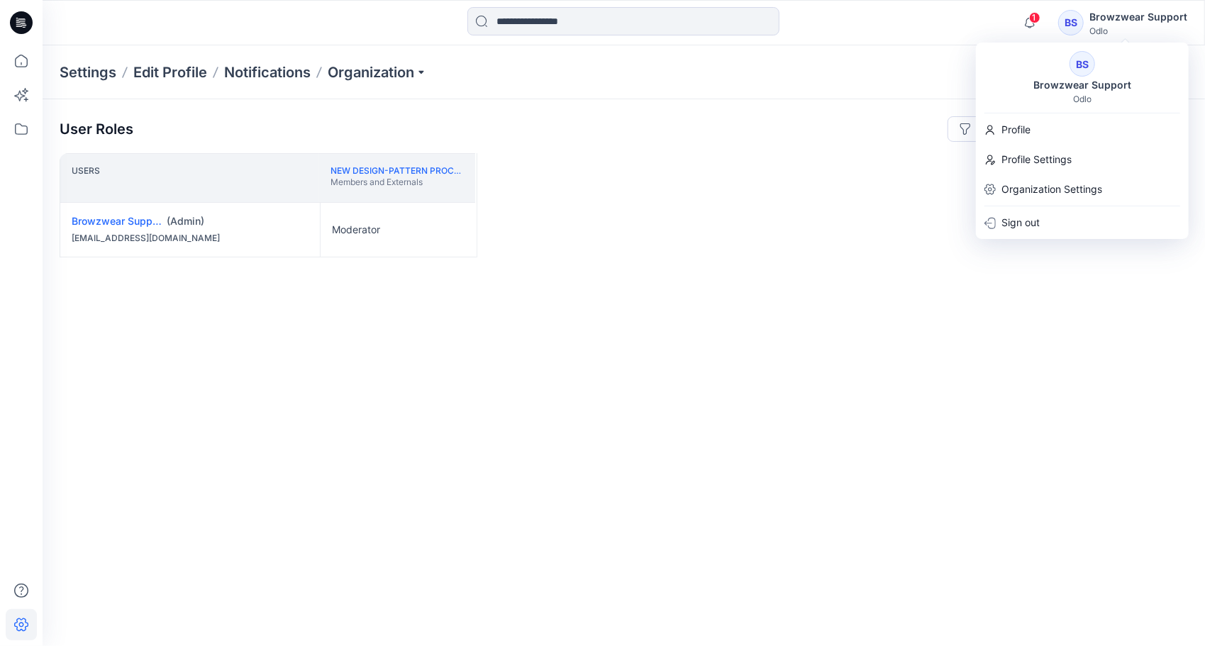
click at [757, 182] on div "Users New design-pattern process test group Members and Externals Browzwear Sup…" at bounding box center [624, 371] width 1128 height 437
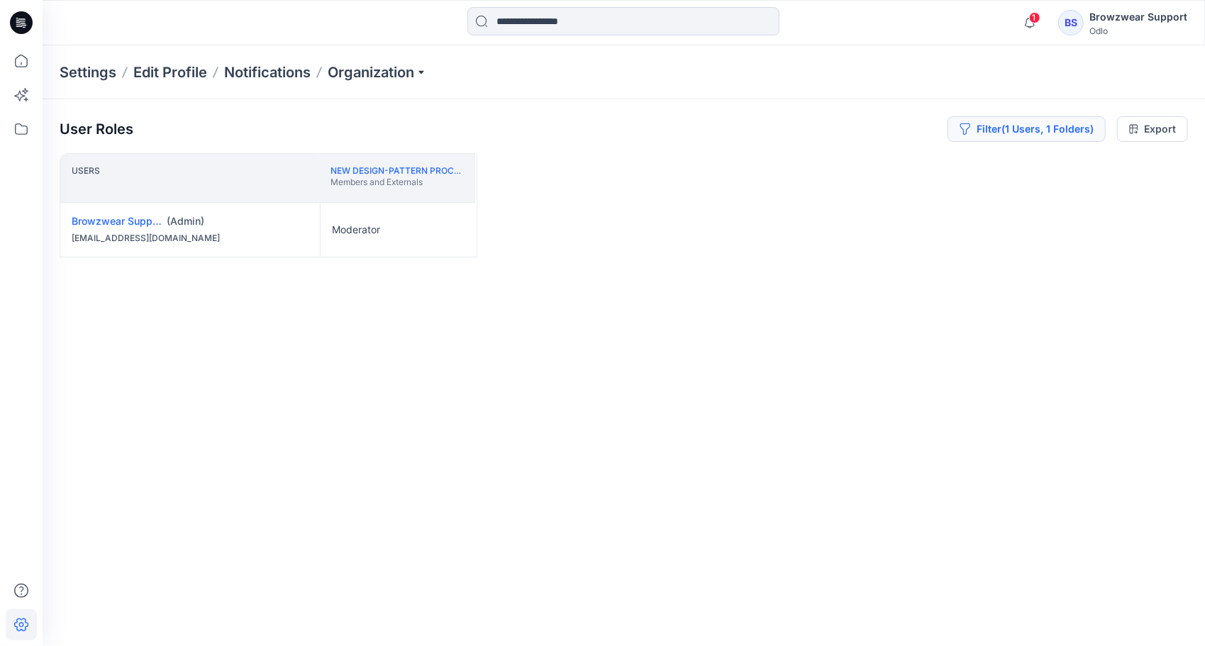
click at [986, 136] on button "Filter (1 Users, 1 Folders)" at bounding box center [1027, 129] width 158 height 26
click at [984, 189] on div "Browzwear Support" at bounding box center [1020, 177] width 156 height 45
click at [1072, 165] on div at bounding box center [1074, 168] width 35 height 18
type input "*"
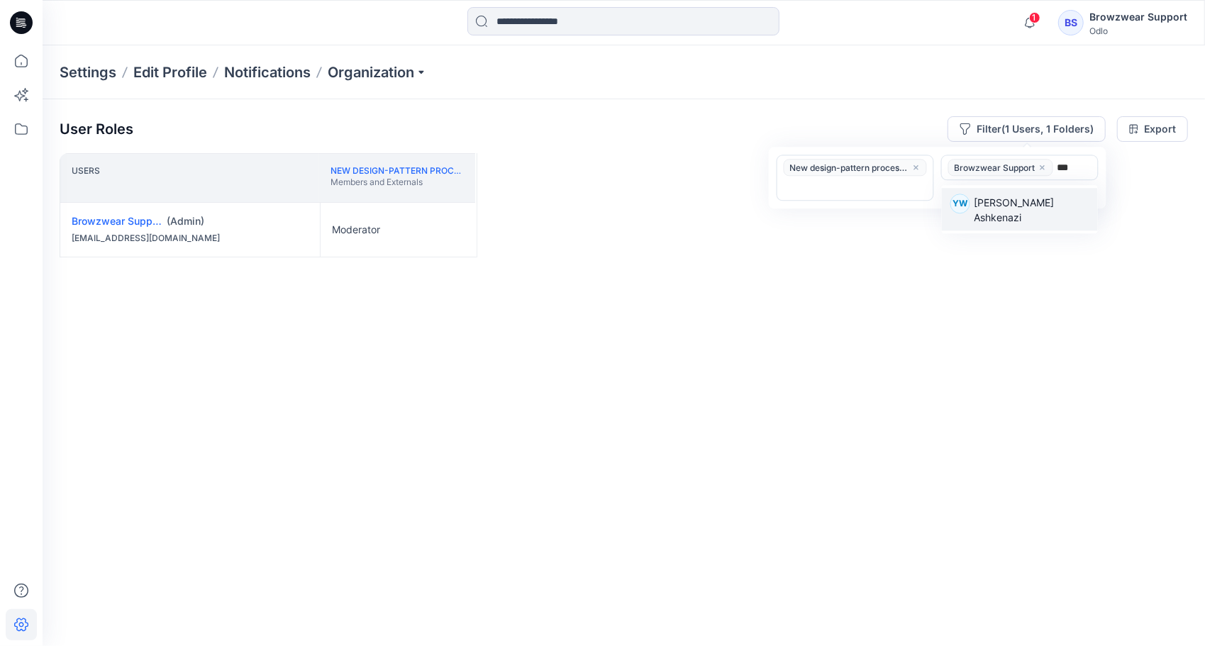
type input "****"
click at [1044, 210] on p "[PERSON_NAME] Ashkenazi" at bounding box center [1031, 210] width 115 height 30
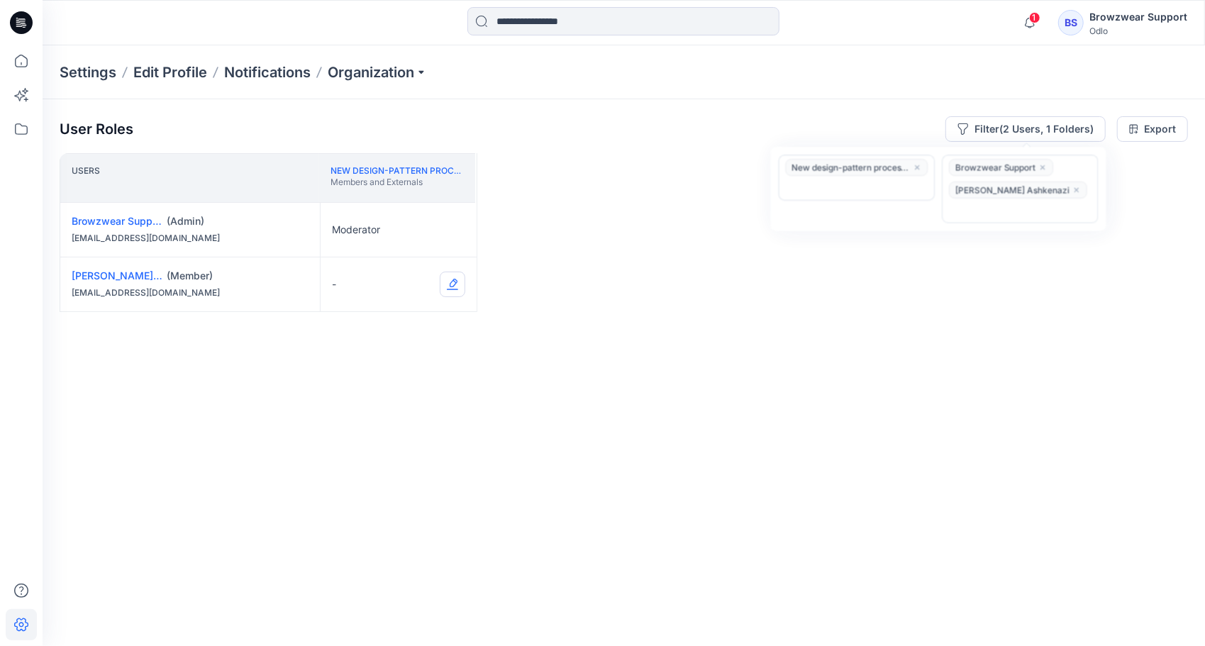
click at [455, 282] on button "Edit Role" at bounding box center [453, 285] width 26 height 26
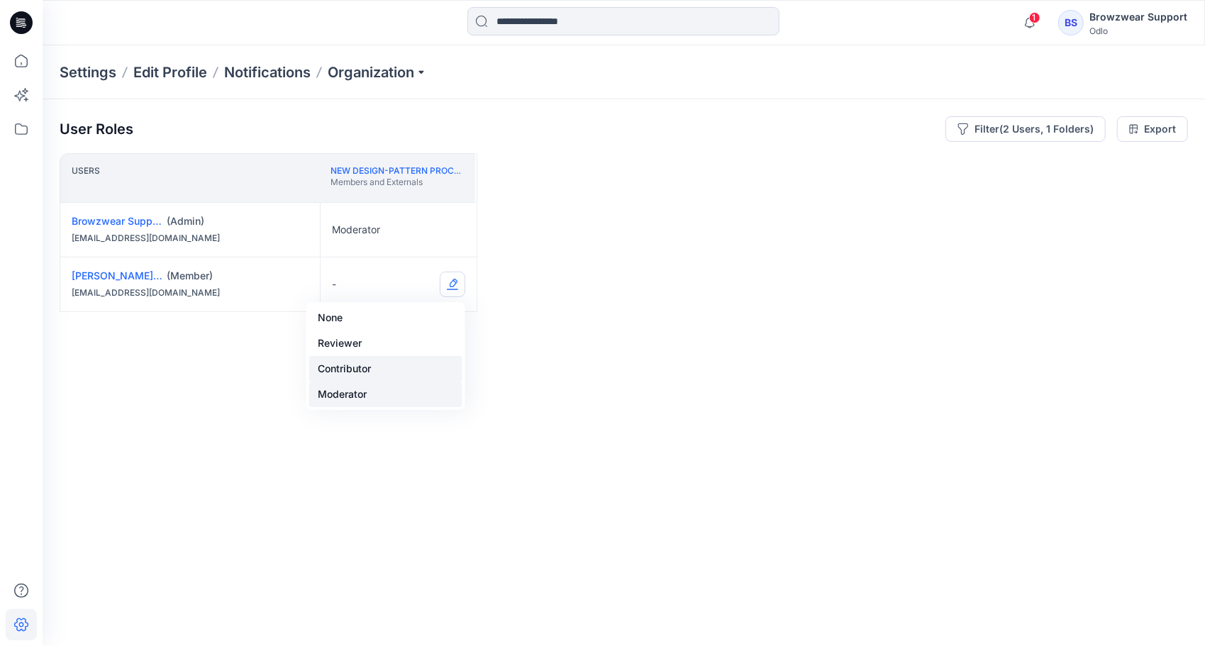
click at [367, 372] on button "Contributor" at bounding box center [385, 369] width 153 height 26
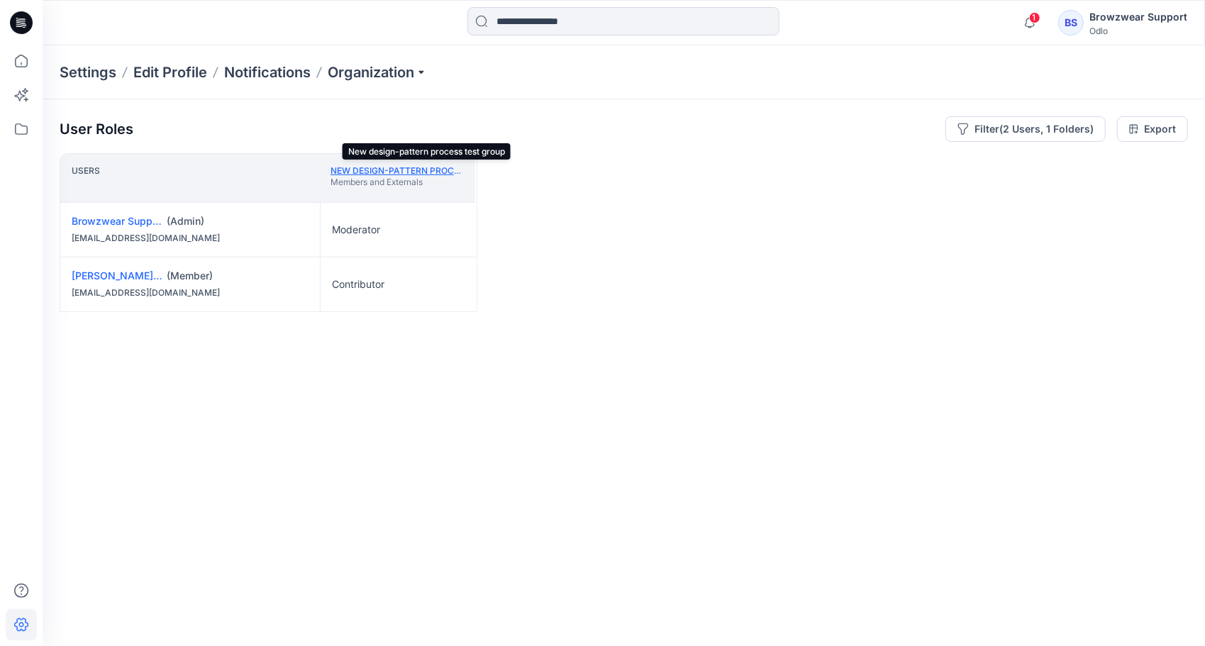
click at [365, 172] on link "New design-pattern process test group" at bounding box center [429, 170] width 196 height 11
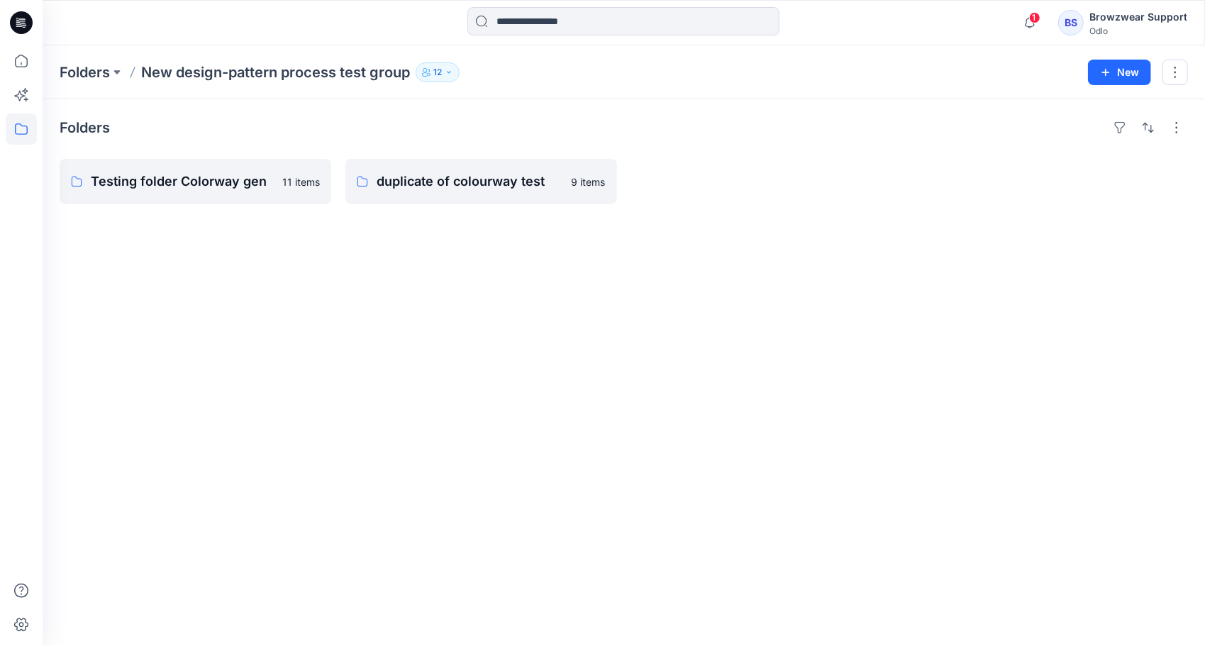
click at [509, 394] on div "Folders Testing folder Colorway gen 11 items duplicate of colourway test 9 items" at bounding box center [624, 372] width 1162 height 547
click at [461, 180] on p "duplicate of colourway test" at bounding box center [480, 182] width 206 height 20
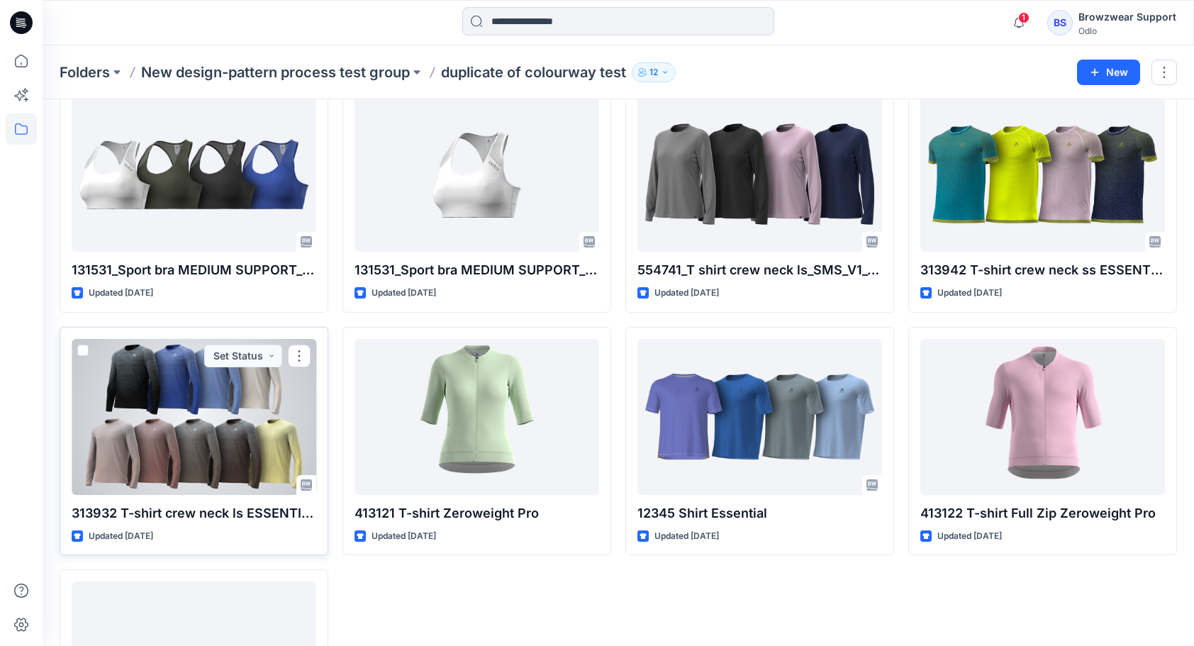
scroll to position [29, 0]
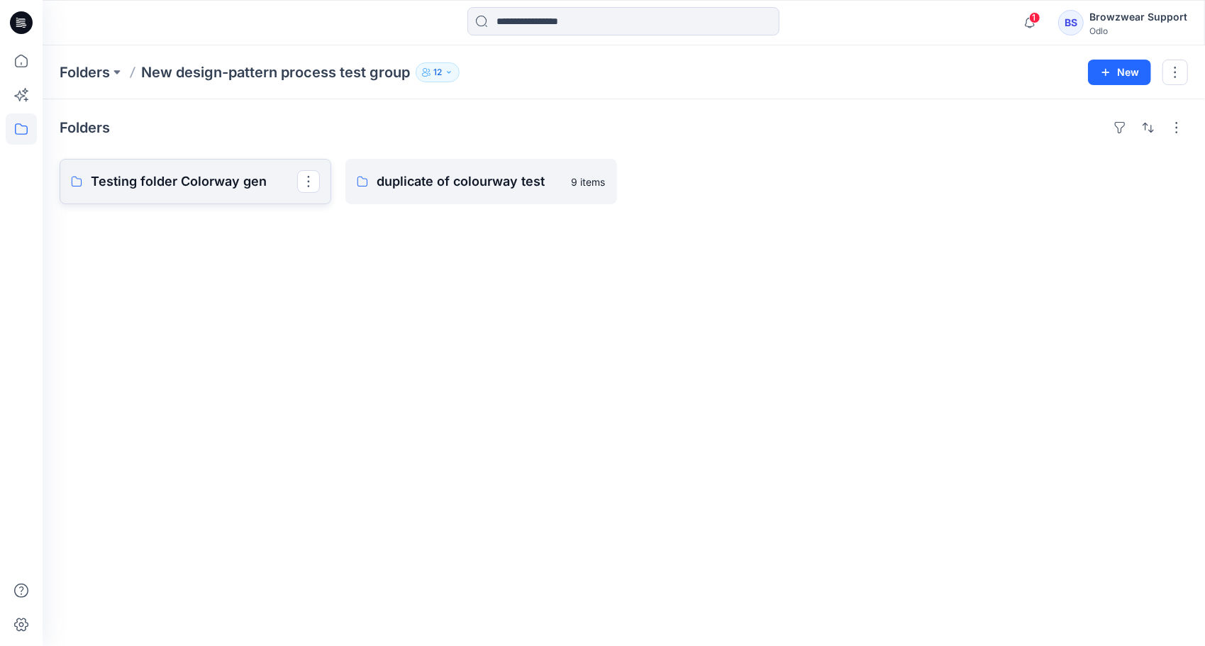
click at [221, 179] on p "Testing folder Colorway gen" at bounding box center [194, 182] width 206 height 20
